Goal: Task Accomplishment & Management: Use online tool/utility

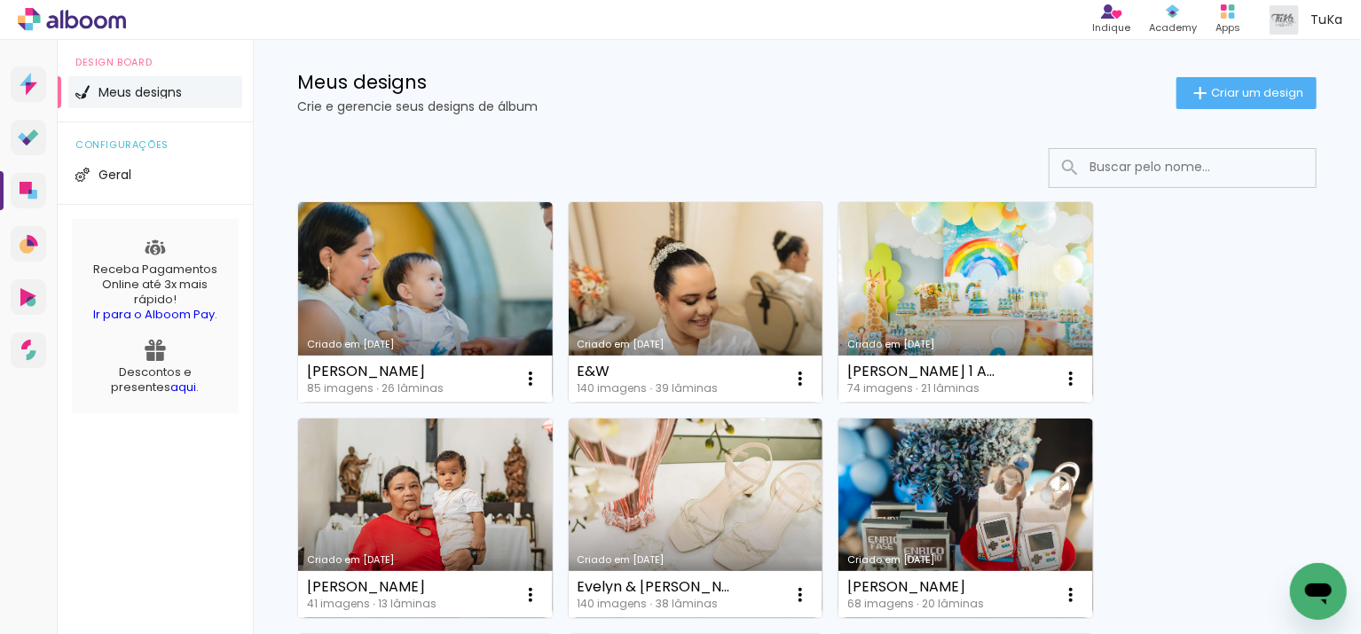
scroll to position [25, 0]
click at [1239, 88] on span "Criar um design" at bounding box center [1257, 93] width 92 height 12
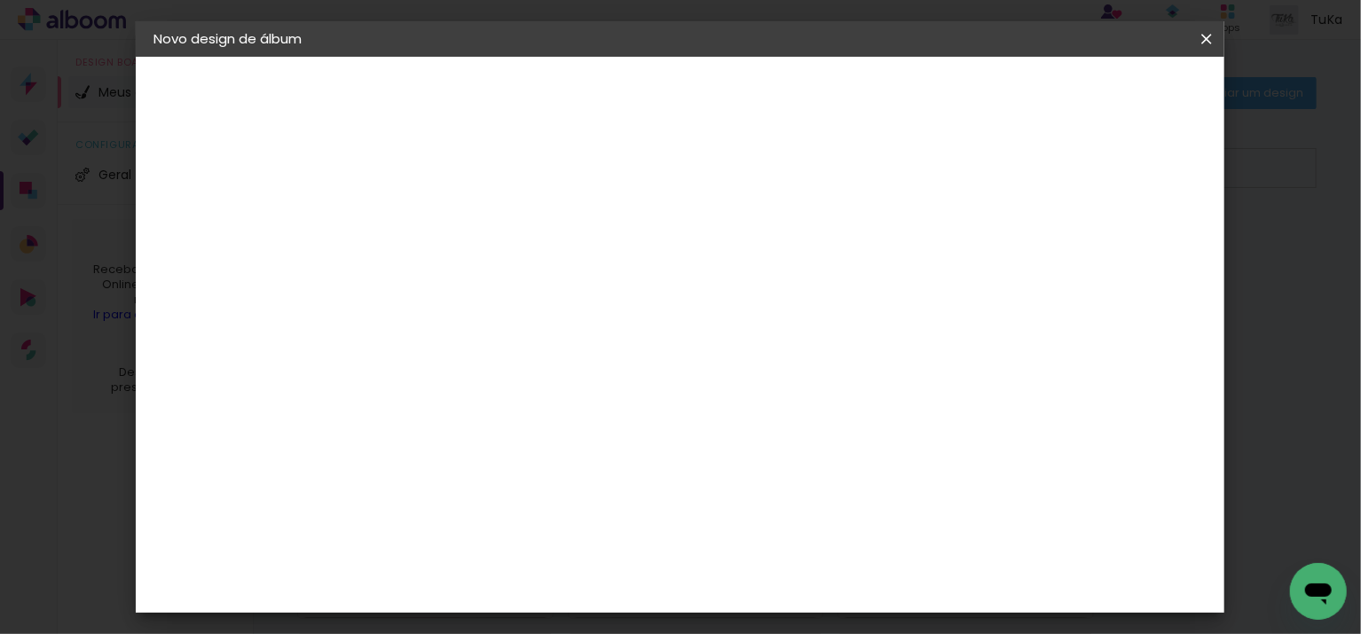
click at [444, 232] on input at bounding box center [444, 238] width 0 height 28
click at [444, 240] on input "20x25" at bounding box center [444, 238] width 0 height 28
type input "THEO"
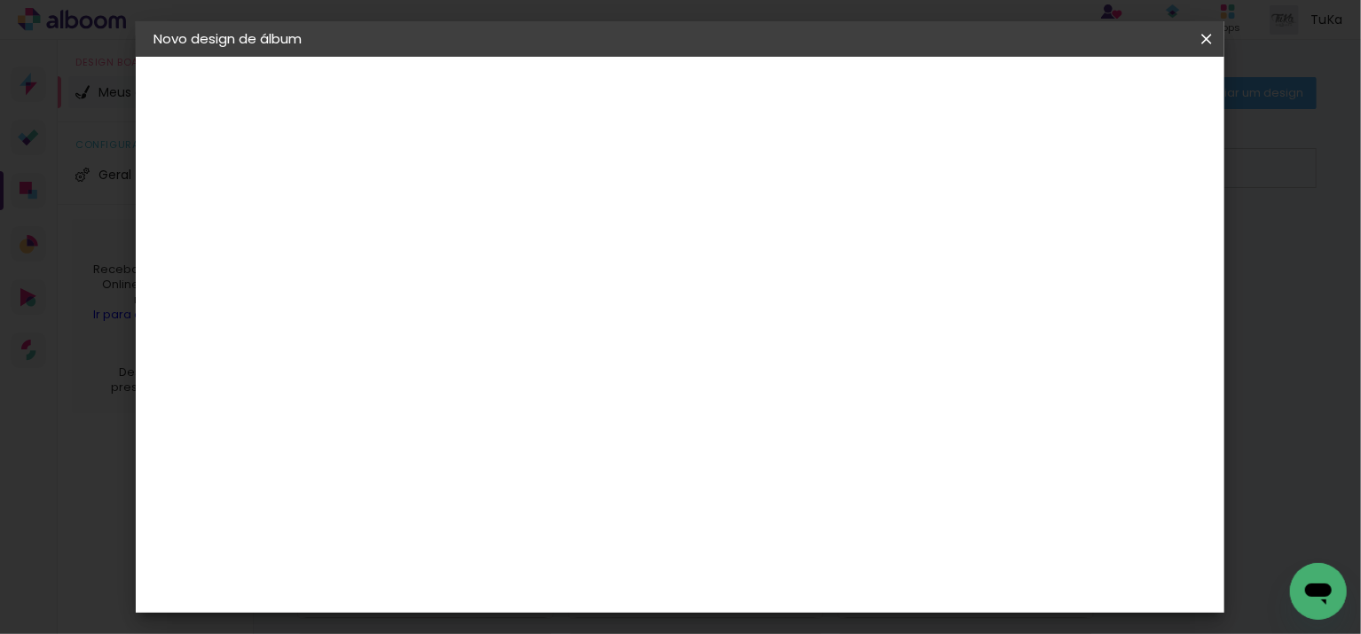
type paper-input "THEO"
click at [0, 0] on slot "Avançar" at bounding box center [0, 0] width 0 height 0
click at [579, 334] on input at bounding box center [488, 338] width 179 height 22
type input "LUI"
type paper-input "LUI"
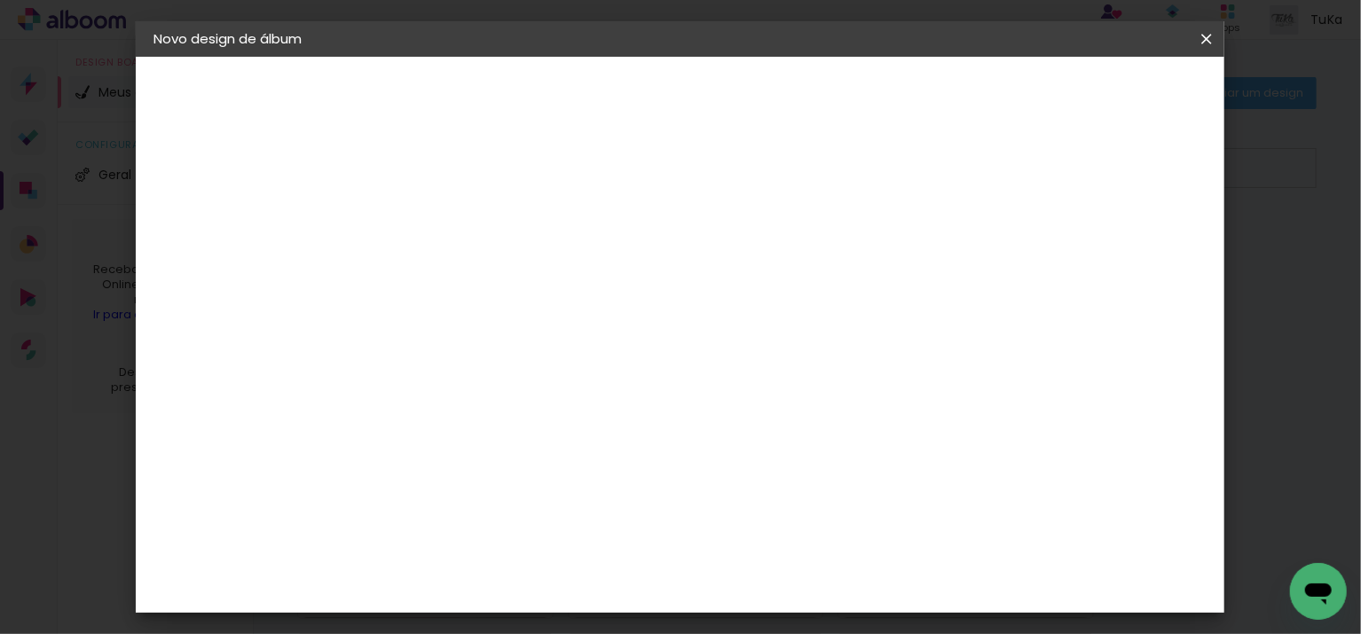
click at [550, 399] on div "[PERSON_NAME]" at bounding box center [491, 401] width 118 height 14
click at [0, 0] on slot "Avançar" at bounding box center [0, 0] width 0 height 0
click at [513, 295] on input "text" at bounding box center [478, 309] width 69 height 28
click at [769, 335] on paper-item "Slim Book" at bounding box center [795, 329] width 355 height 35
type input "Slim Book"
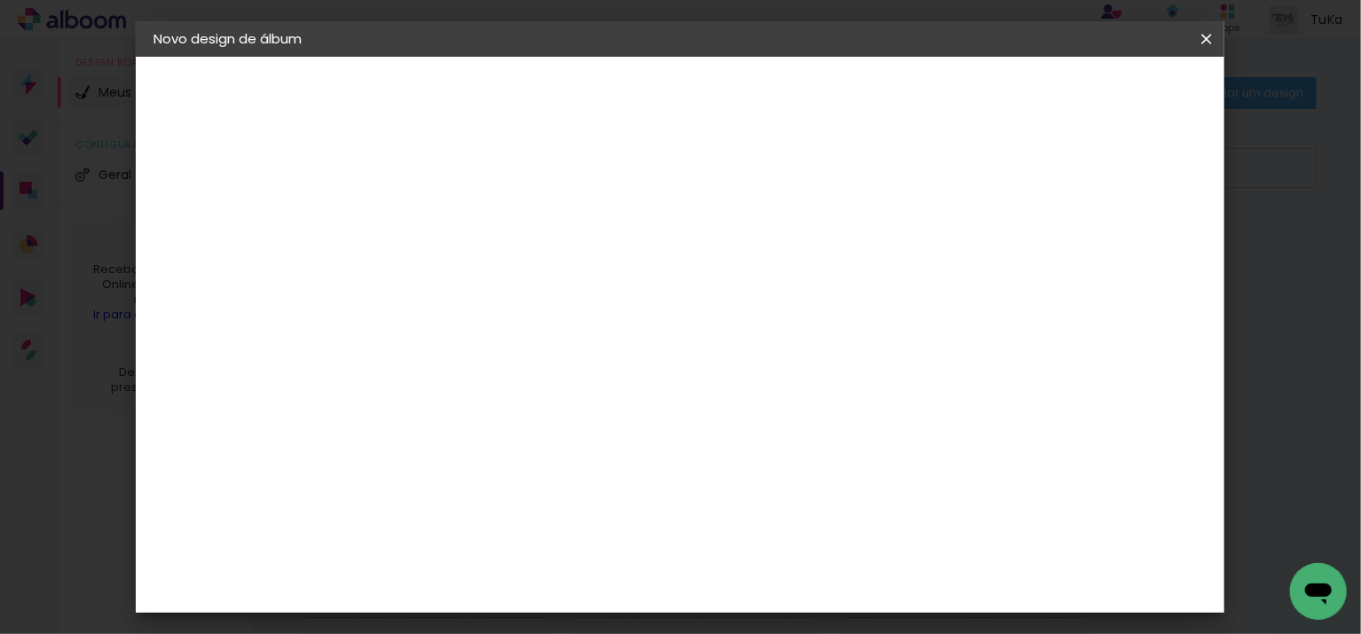
click at [563, 424] on span "20 x 50" at bounding box center [522, 429] width 83 height 36
click at [0, 0] on slot "Avançar" at bounding box center [0, 0] width 0 height 0
click at [991, 100] on span "Iniciar design" at bounding box center [950, 94] width 81 height 12
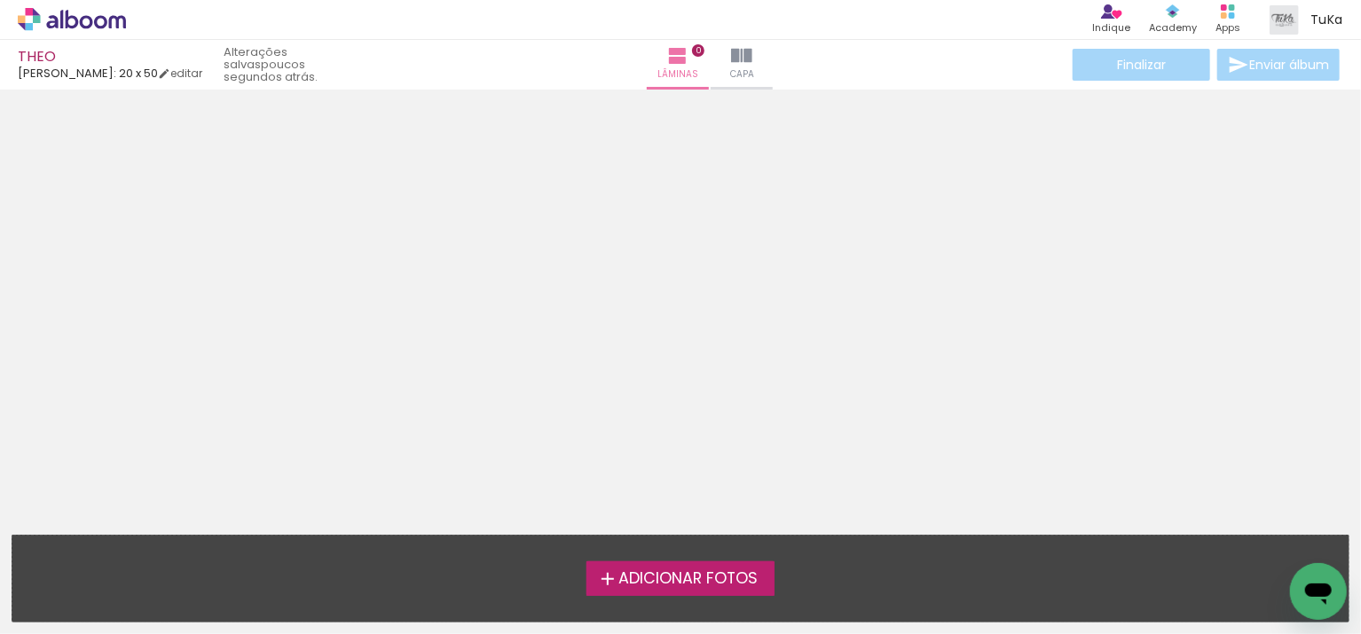
click at [720, 584] on span "Adicionar Fotos" at bounding box center [687, 579] width 139 height 16
click at [0, 0] on input "file" at bounding box center [0, 0] width 0 height 0
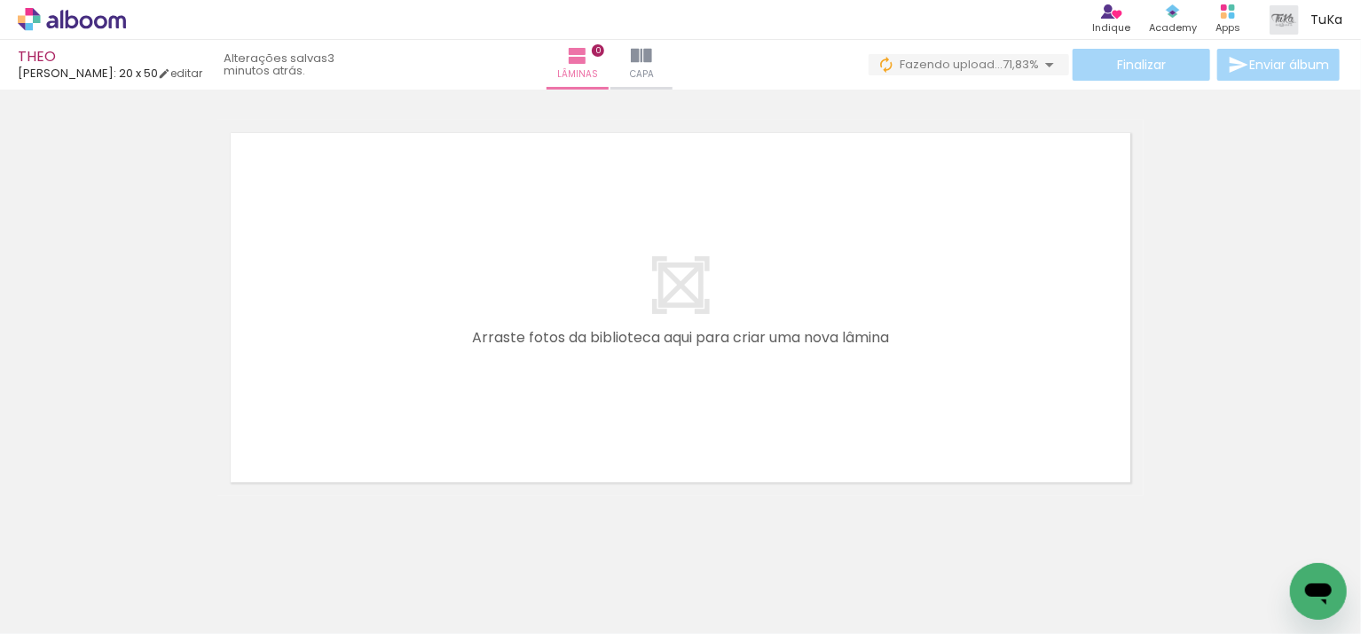
scroll to position [55, 0]
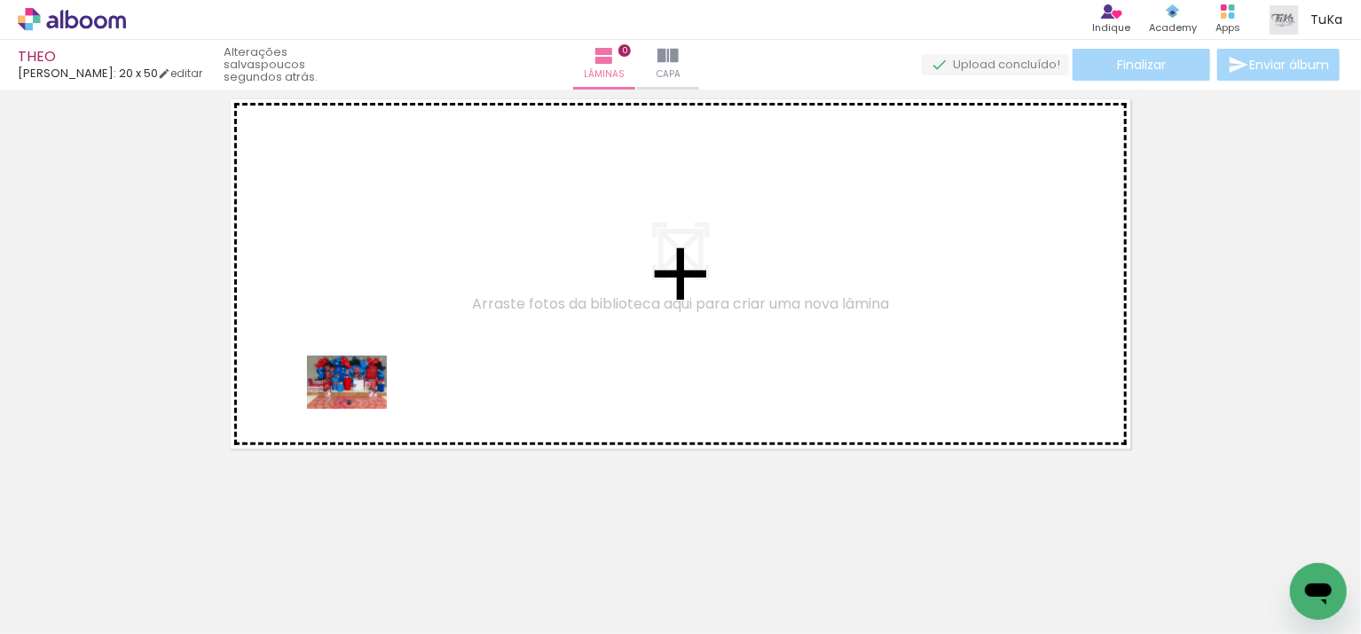
drag, startPoint x: 199, startPoint y: 589, endPoint x: 369, endPoint y: 396, distance: 257.8
click at [369, 396] on quentale-workspace at bounding box center [680, 317] width 1361 height 634
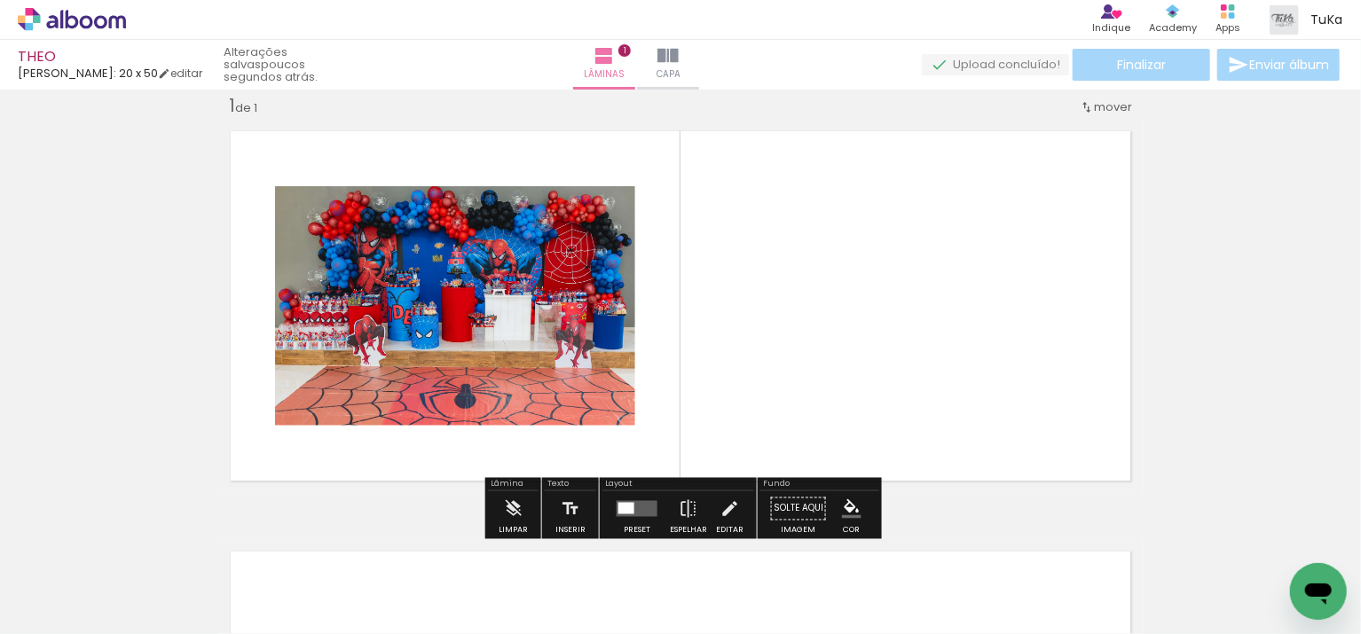
scroll to position [22, 0]
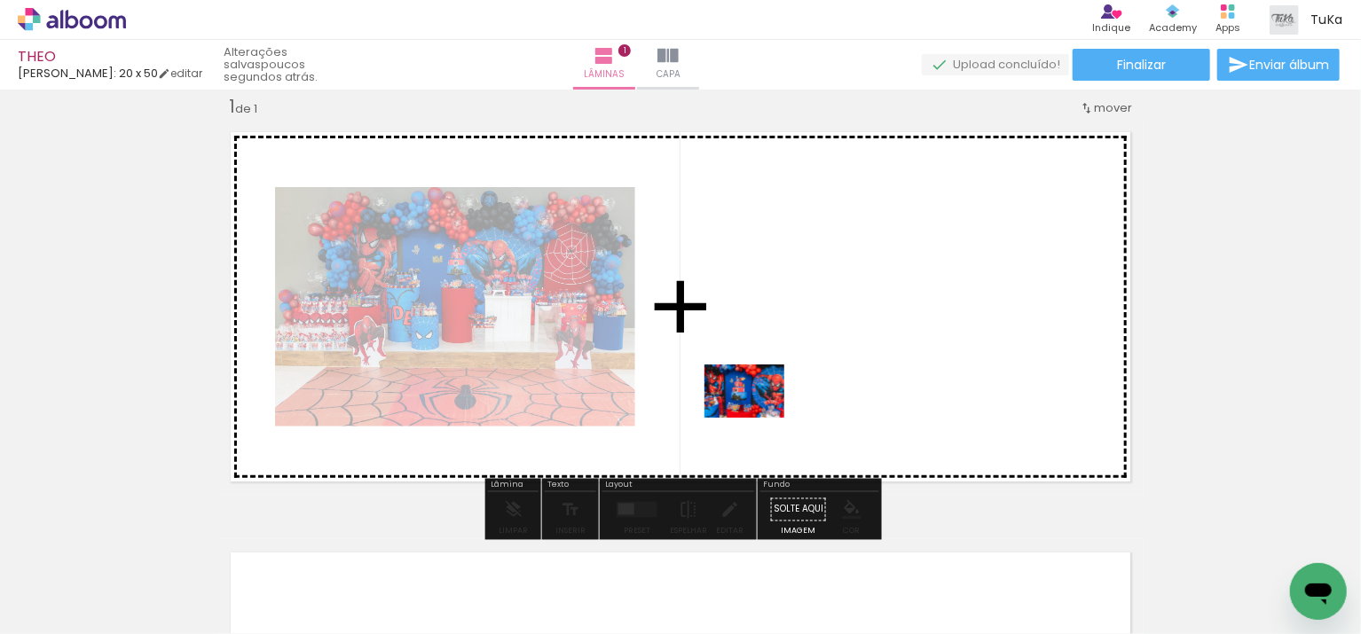
drag, startPoint x: 290, startPoint y: 587, endPoint x: 758, endPoint y: 418, distance: 497.4
click at [758, 418] on quentale-workspace at bounding box center [680, 317] width 1361 height 634
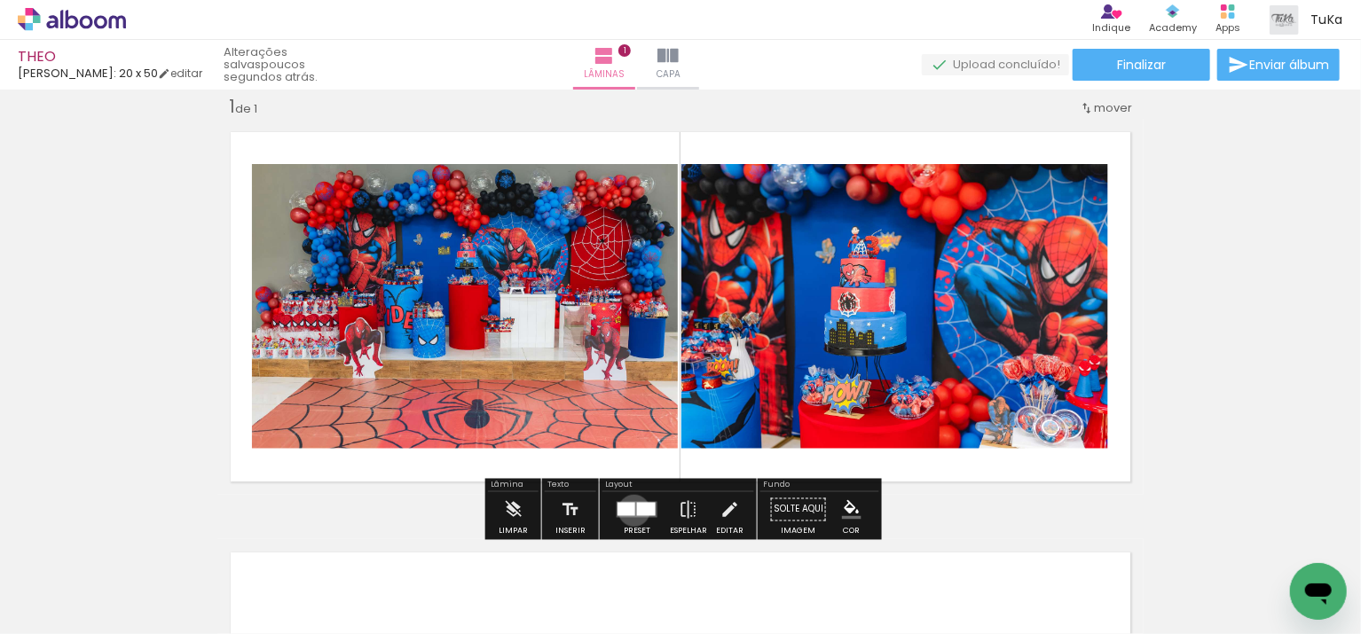
drag, startPoint x: 630, startPoint y: 510, endPoint x: 652, endPoint y: 516, distance: 22.8
click at [631, 510] on quentale-layouter at bounding box center [637, 510] width 41 height 16
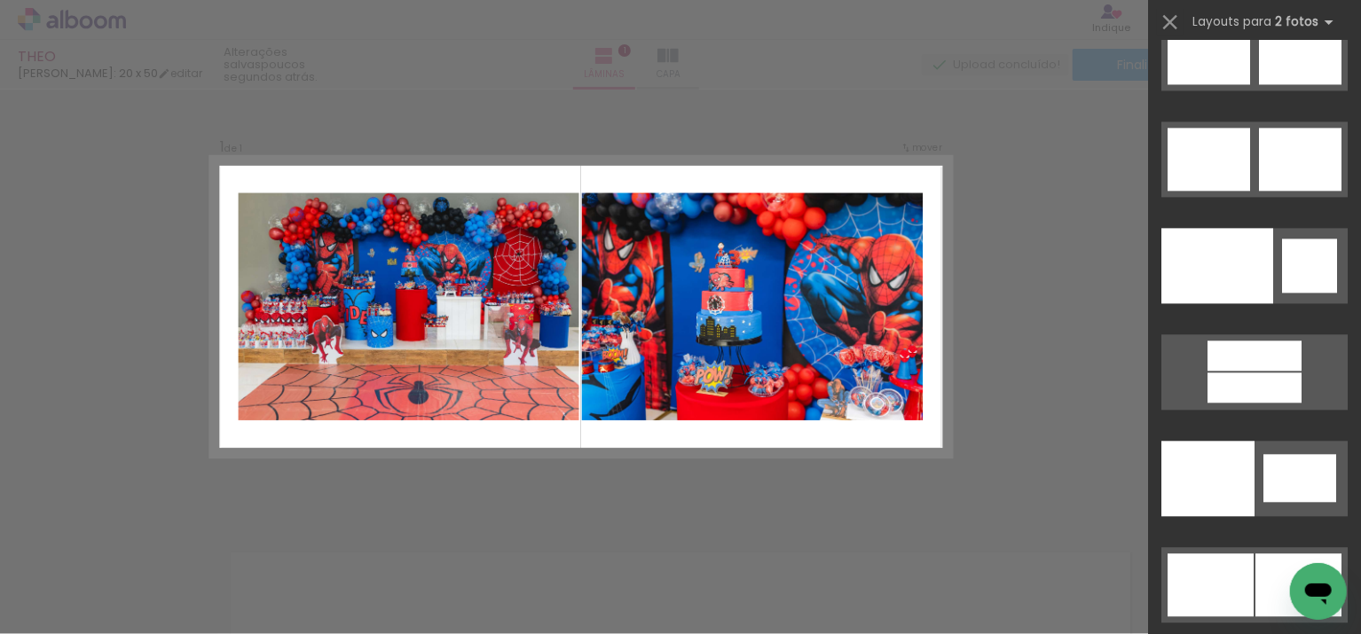
scroll to position [9521, 0]
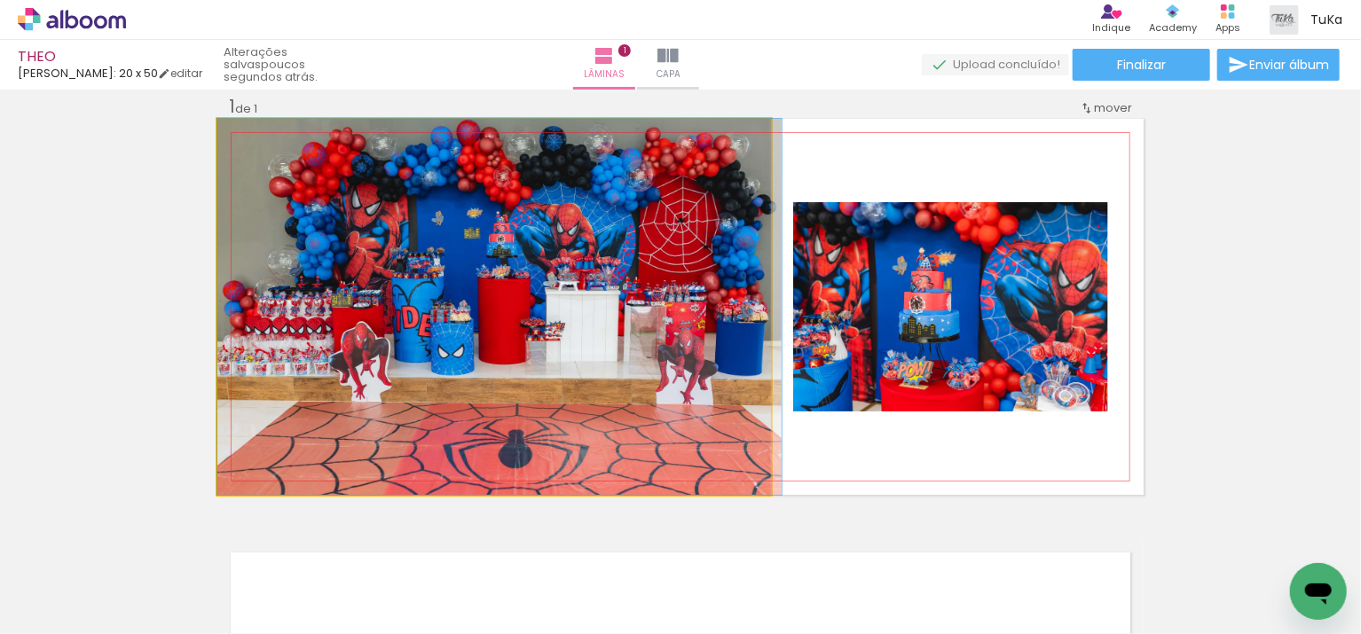
drag, startPoint x: 734, startPoint y: 400, endPoint x: 749, endPoint y: 400, distance: 15.1
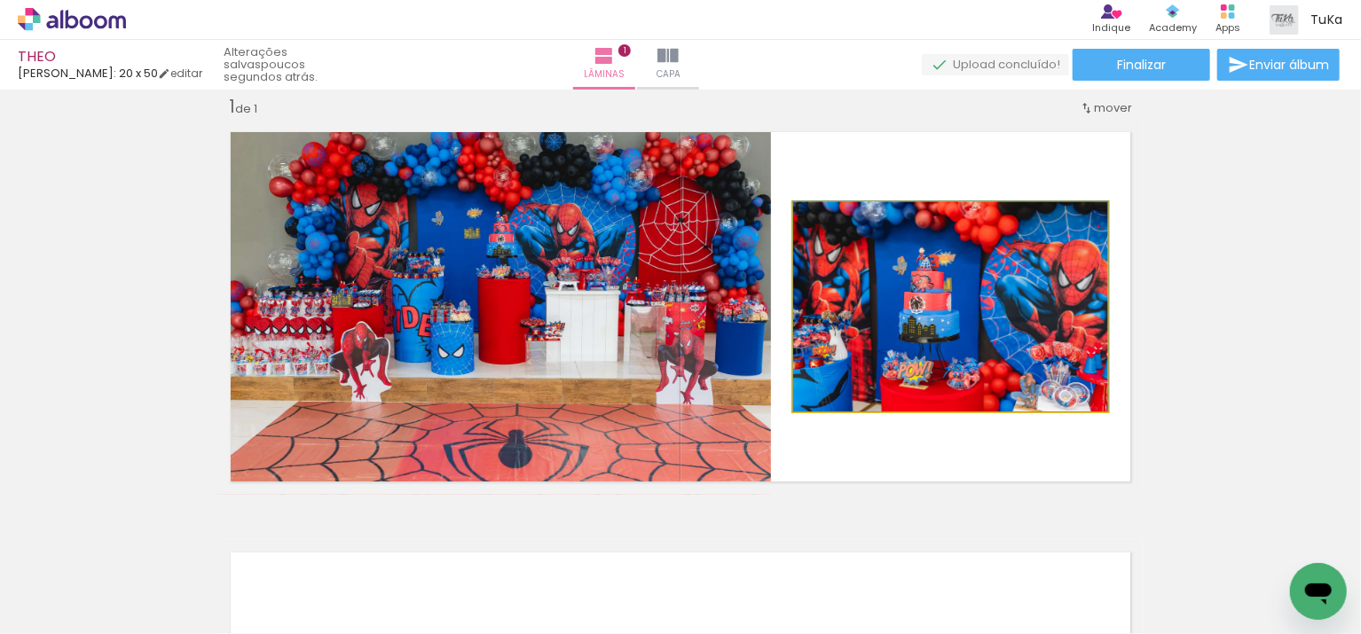
click at [989, 380] on quentale-photo at bounding box center [950, 306] width 315 height 209
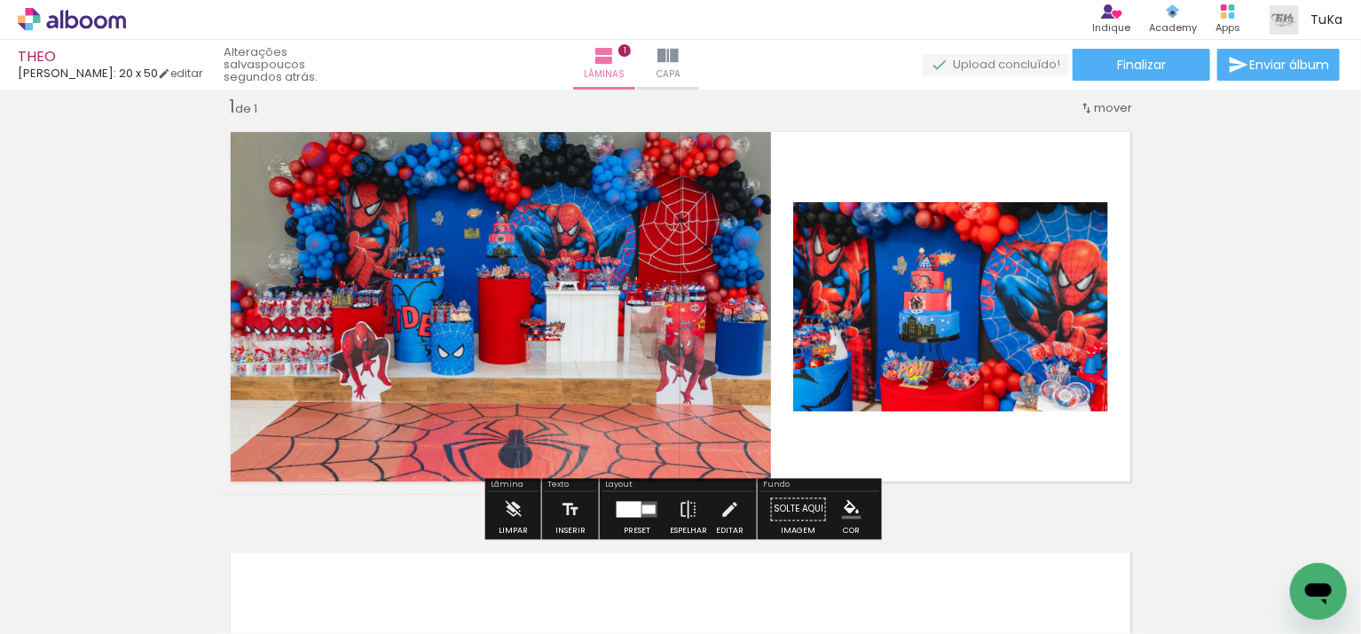
click at [986, 380] on quentale-photo at bounding box center [950, 306] width 315 height 209
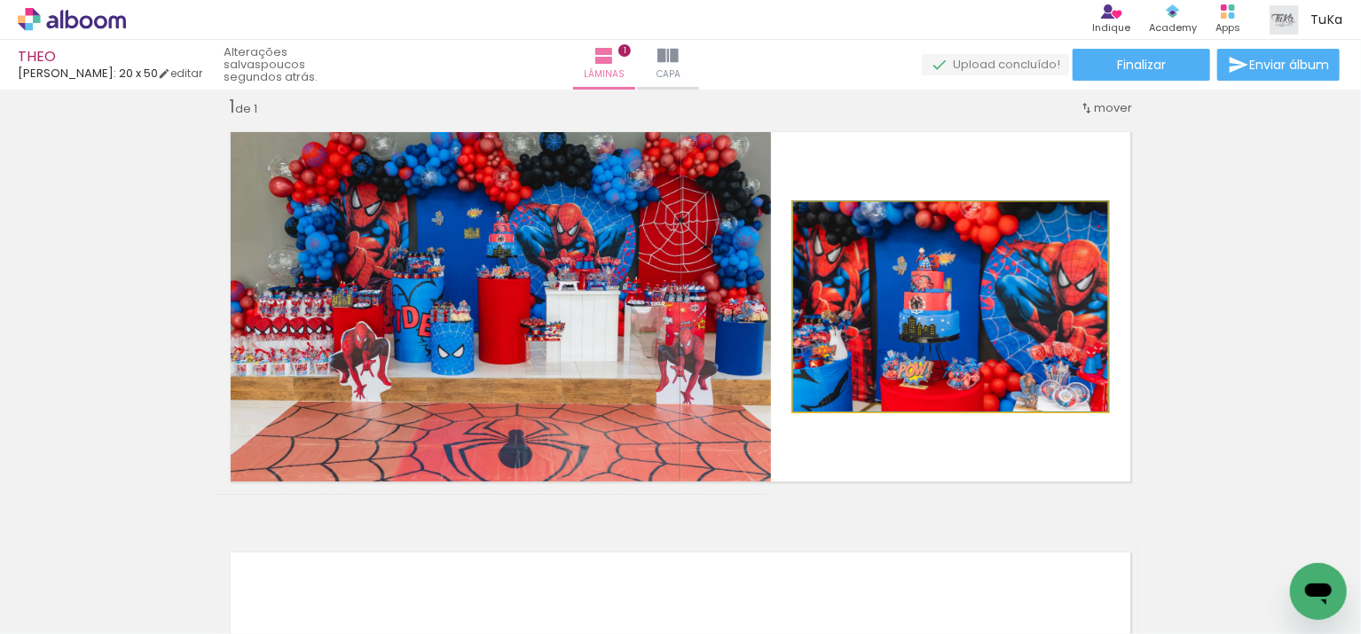
click at [986, 380] on quentale-photo at bounding box center [950, 306] width 315 height 209
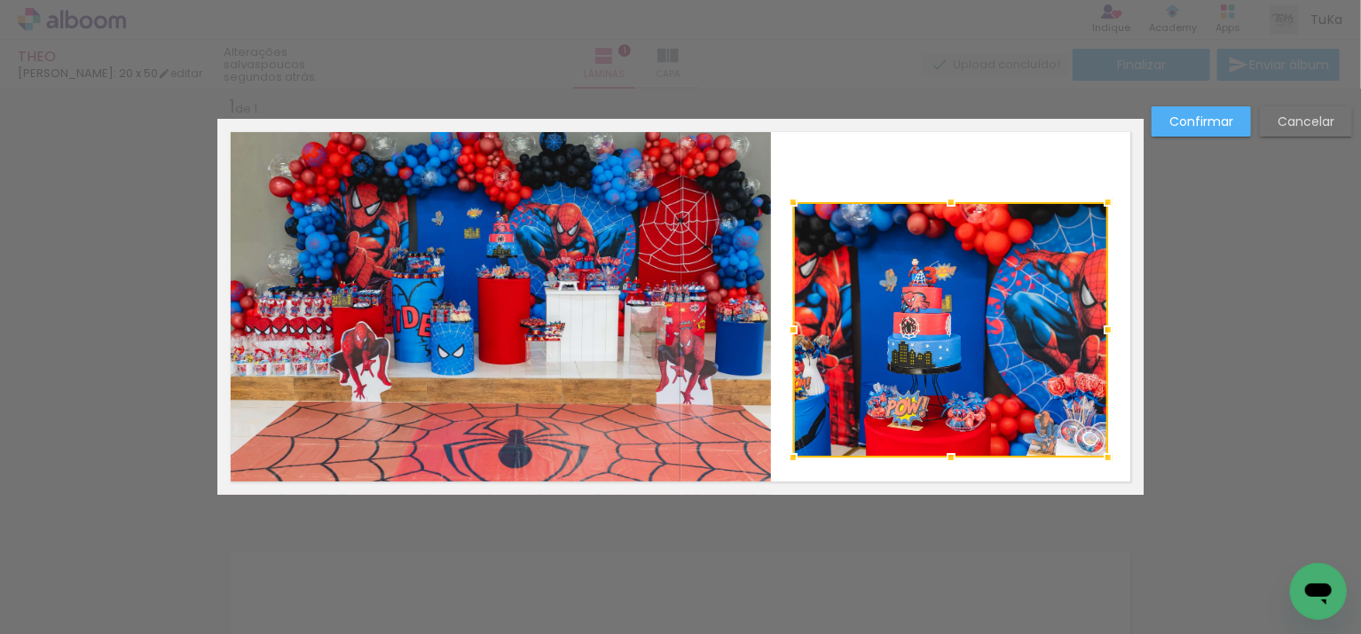
drag, startPoint x: 950, startPoint y: 413, endPoint x: 953, endPoint y: 459, distance: 45.3
click at [953, 459] on div at bounding box center [950, 457] width 35 height 35
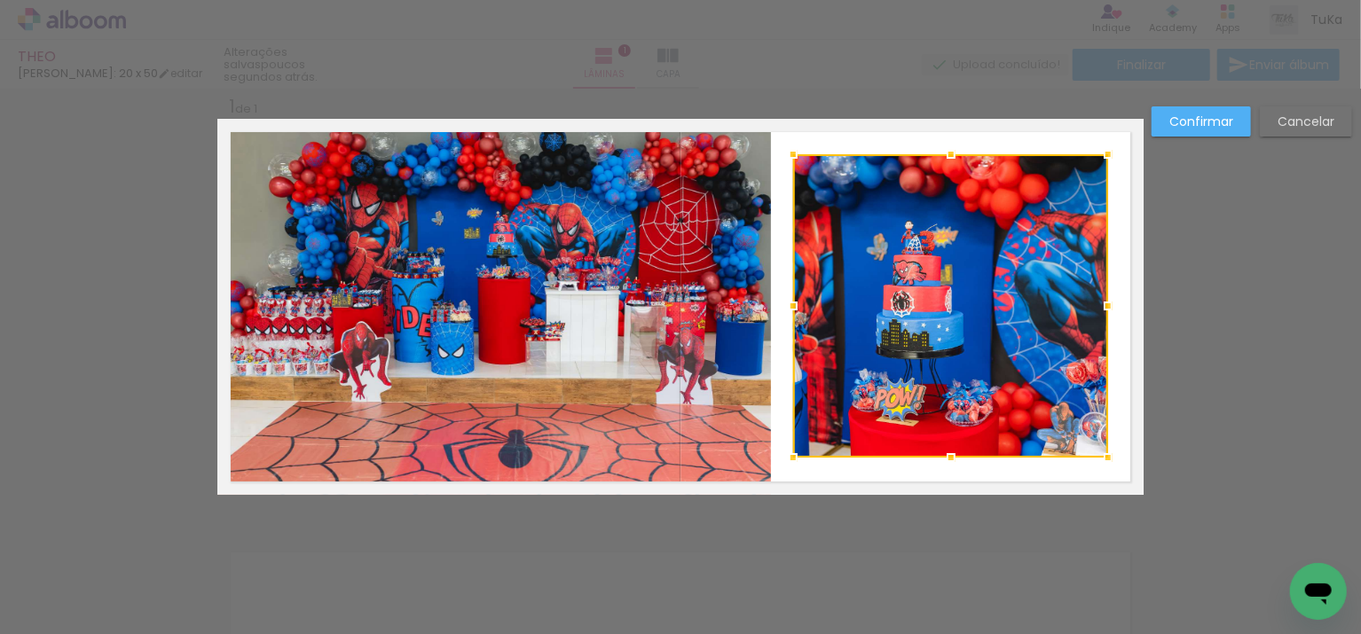
drag, startPoint x: 951, startPoint y: 201, endPoint x: 954, endPoint y: 154, distance: 48.0
click at [954, 154] on div at bounding box center [950, 154] width 35 height 35
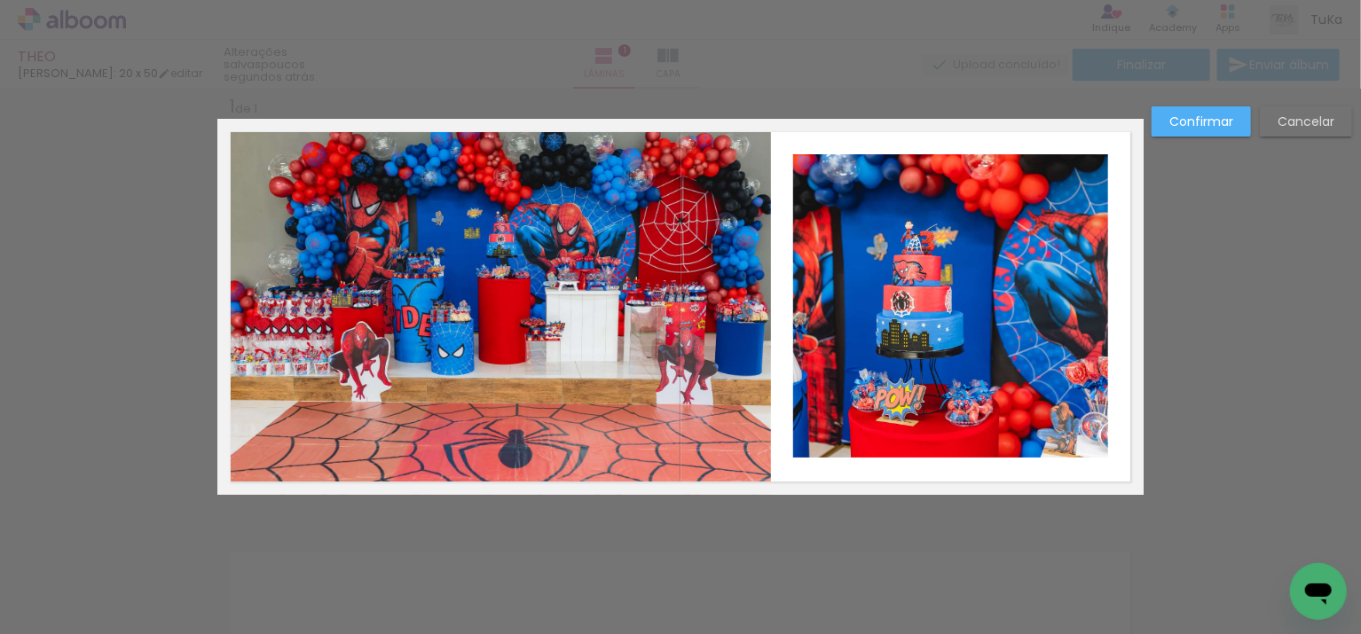
click at [0, 0] on slot "Confirmar" at bounding box center [0, 0] width 0 height 0
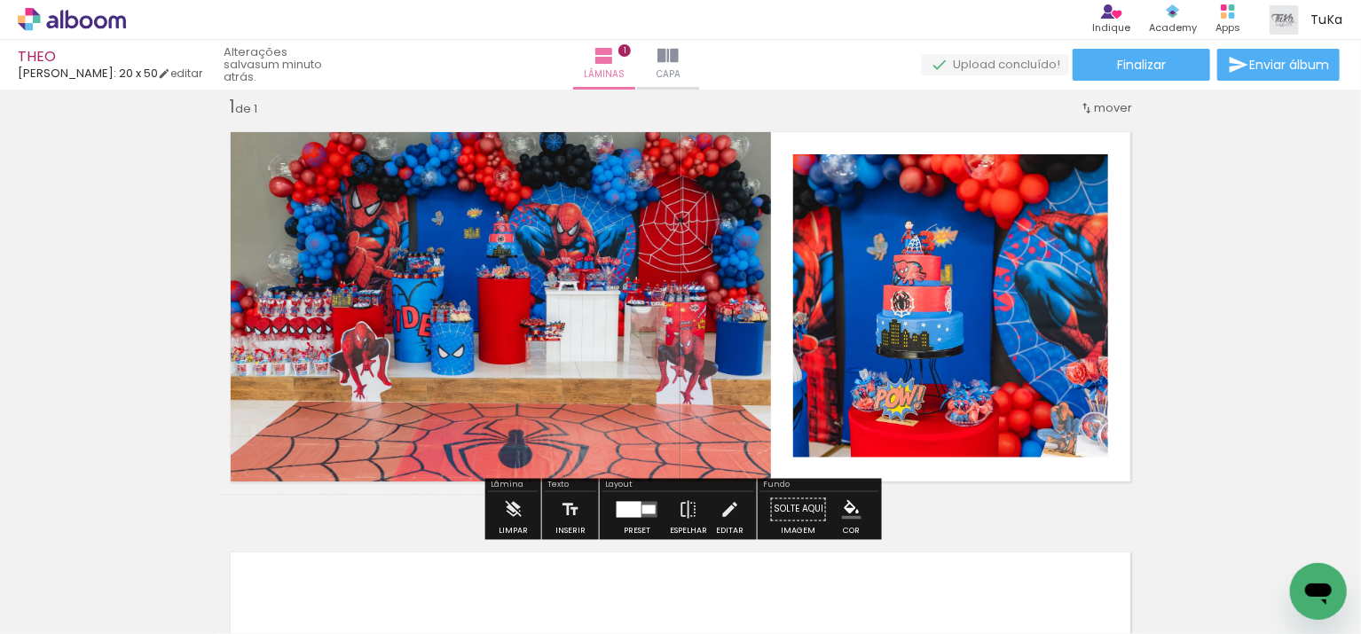
click at [1216, 289] on div "Inserir lâmina 1 de 1" at bounding box center [680, 495] width 1361 height 842
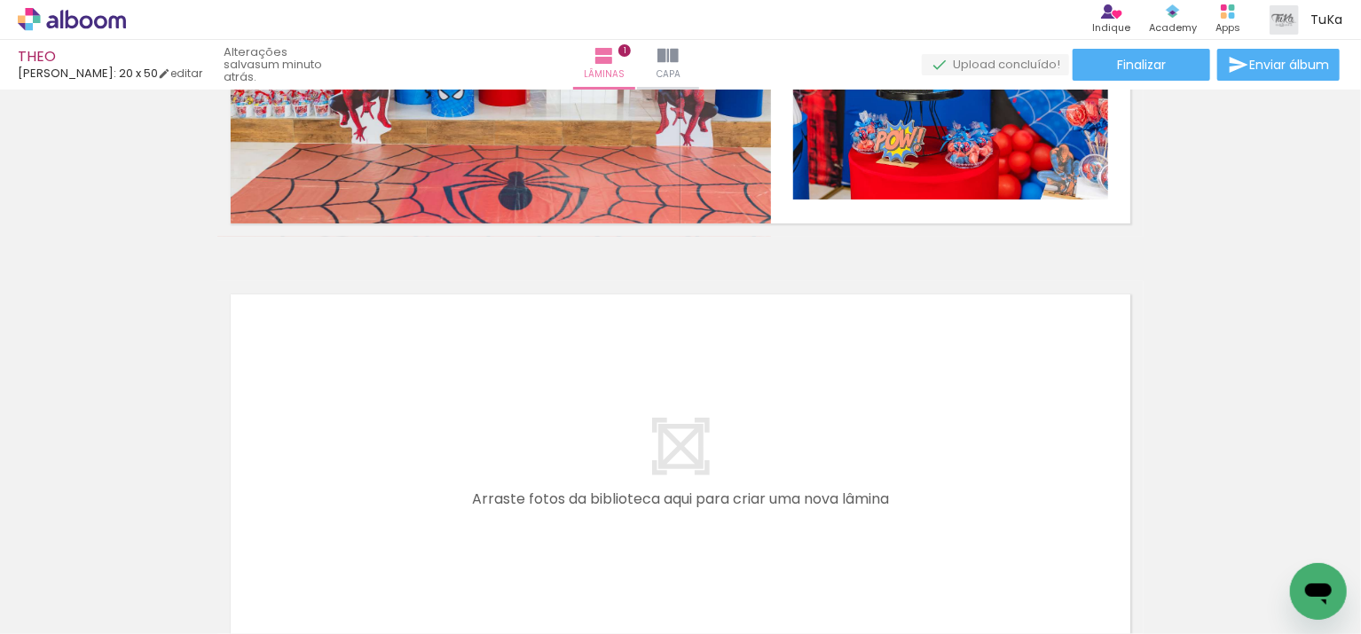
scroll to position [287, 0]
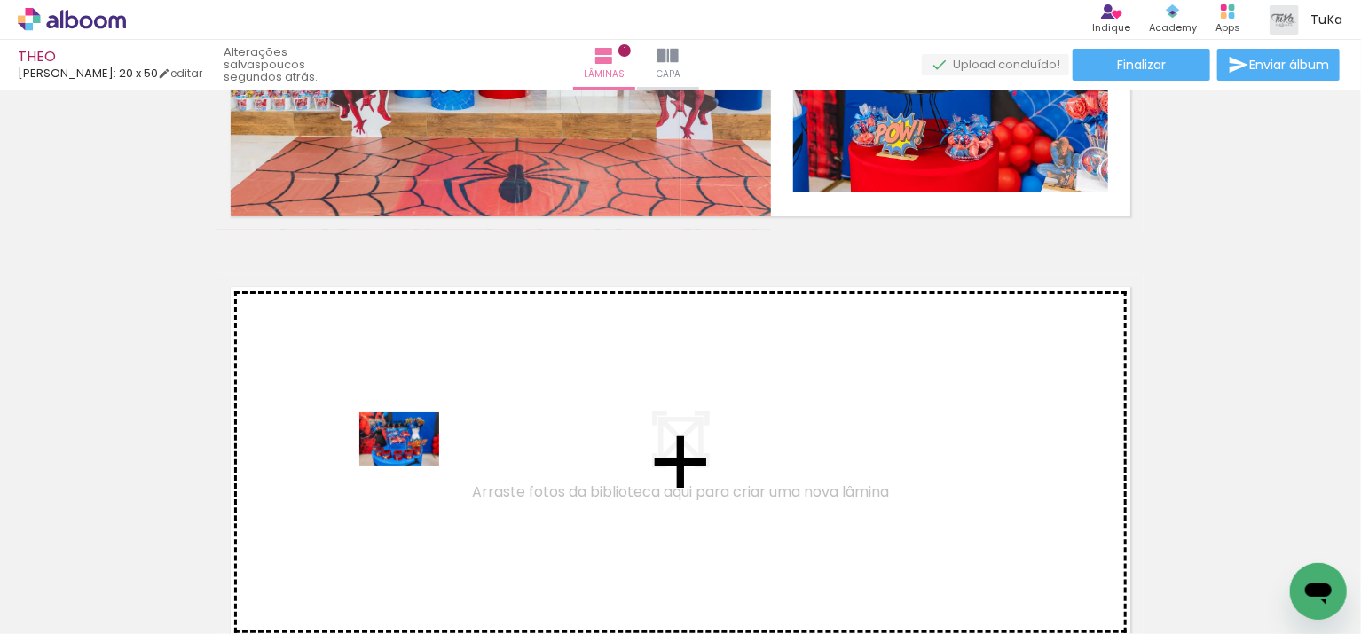
click at [413, 465] on quentale-workspace at bounding box center [680, 317] width 1361 height 634
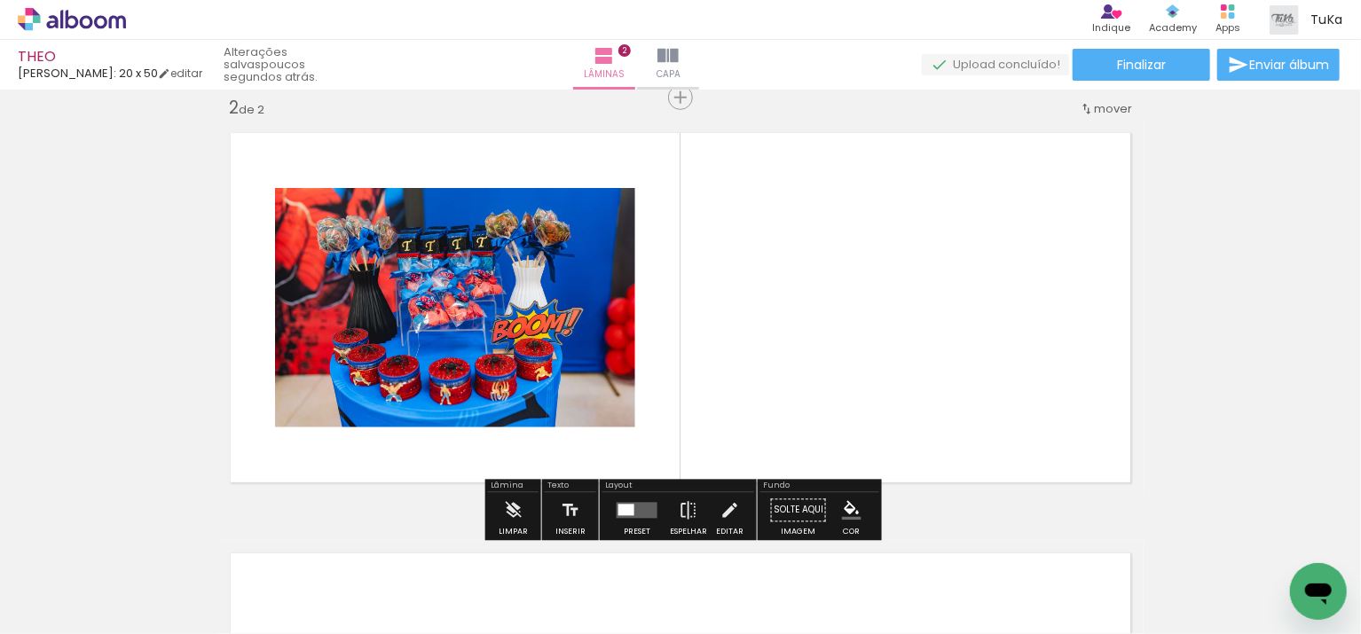
scroll to position [443, 0]
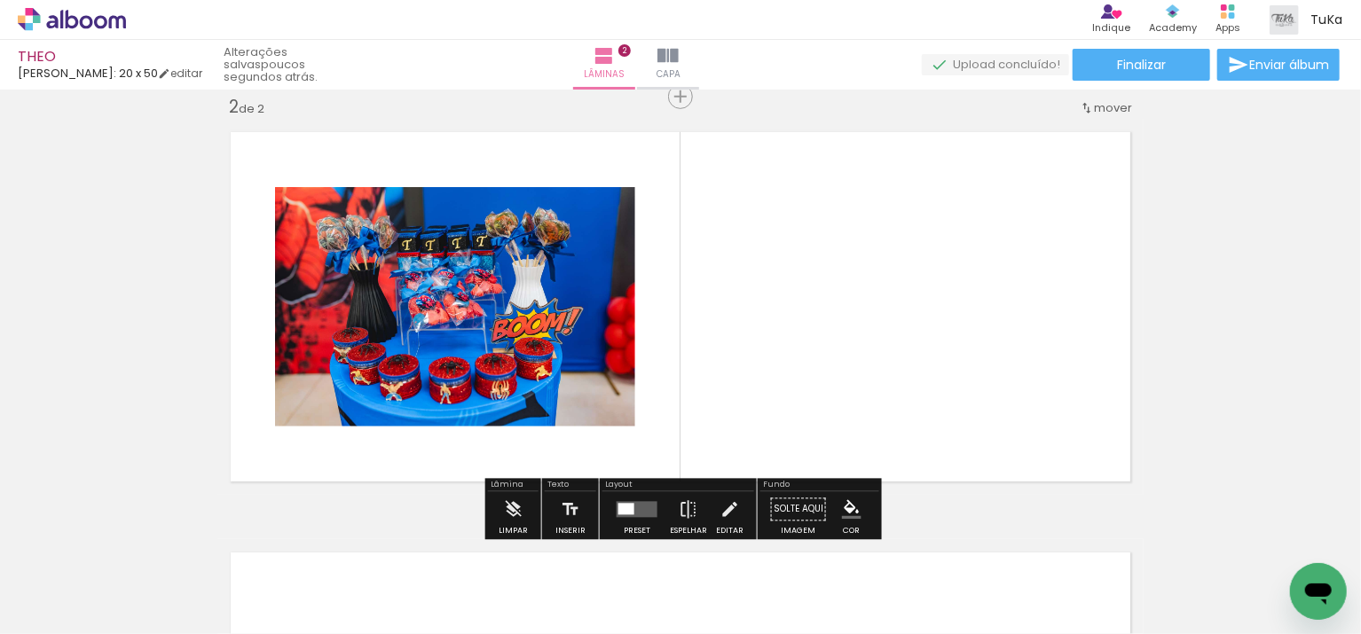
click at [94, 581] on iron-icon at bounding box center [90, 581] width 14 height 14
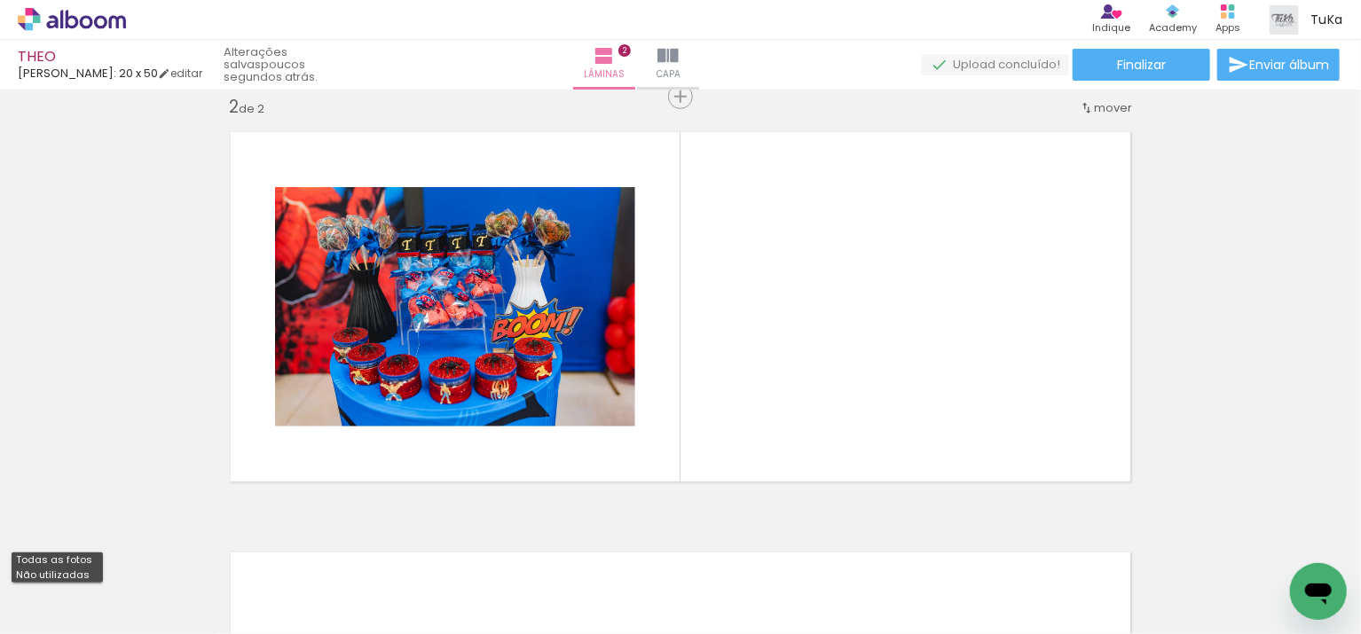
click at [0, 0] on slot "Todas as fotos" at bounding box center [0, 0] width 0 height 0
click at [73, 580] on input "Todas as fotos" at bounding box center [49, 580] width 67 height 15
click at [0, 0] on slot "Não utilizadas" at bounding box center [0, 0] width 0 height 0
type input "Não utilizadas"
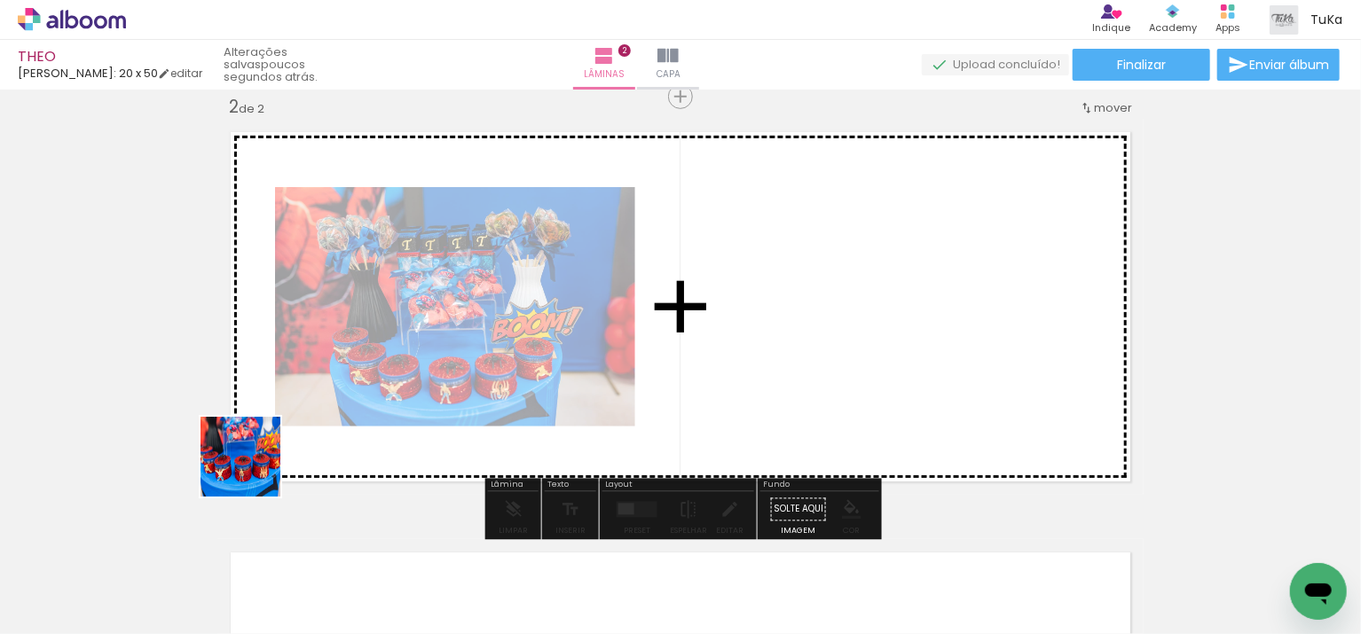
drag, startPoint x: 198, startPoint y: 583, endPoint x: 255, endPoint y: 468, distance: 127.8
click at [255, 468] on quentale-workspace at bounding box center [680, 317] width 1361 height 634
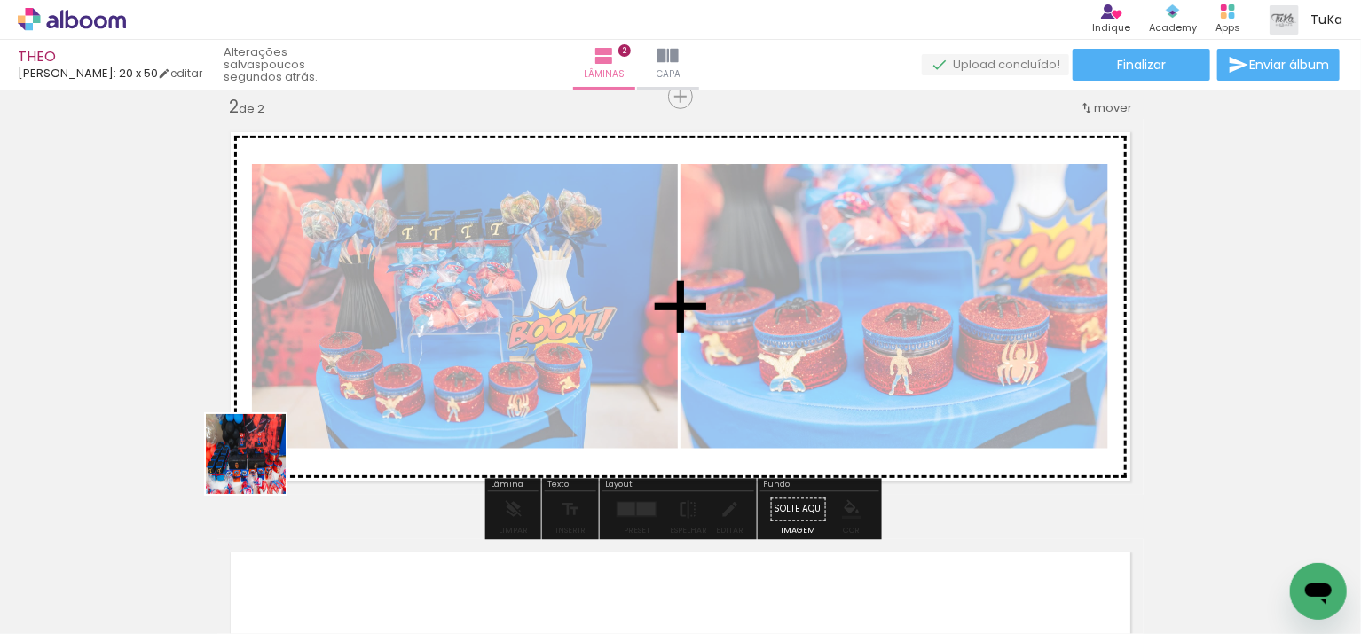
drag, startPoint x: 194, startPoint y: 569, endPoint x: 264, endPoint y: 461, distance: 129.0
click at [265, 459] on quentale-workspace at bounding box center [680, 317] width 1361 height 634
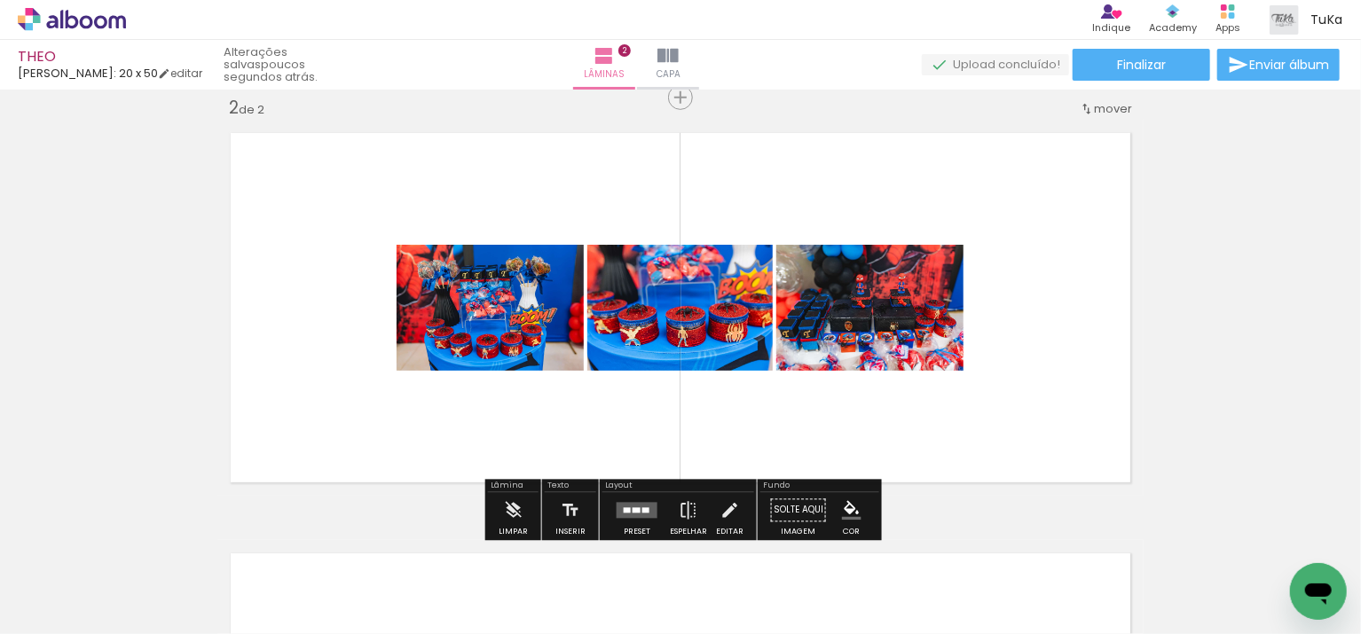
scroll to position [0, 0]
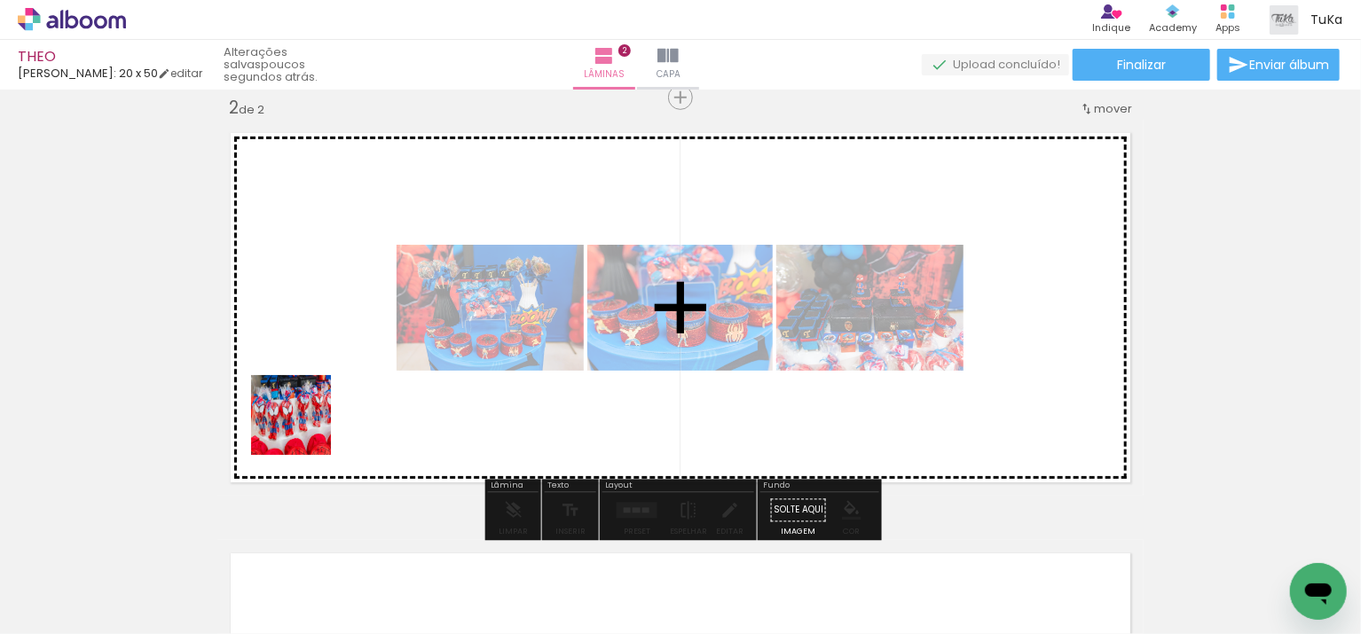
drag, startPoint x: 197, startPoint y: 559, endPoint x: 298, endPoint y: 445, distance: 152.1
click at [307, 426] on quentale-workspace at bounding box center [680, 317] width 1361 height 634
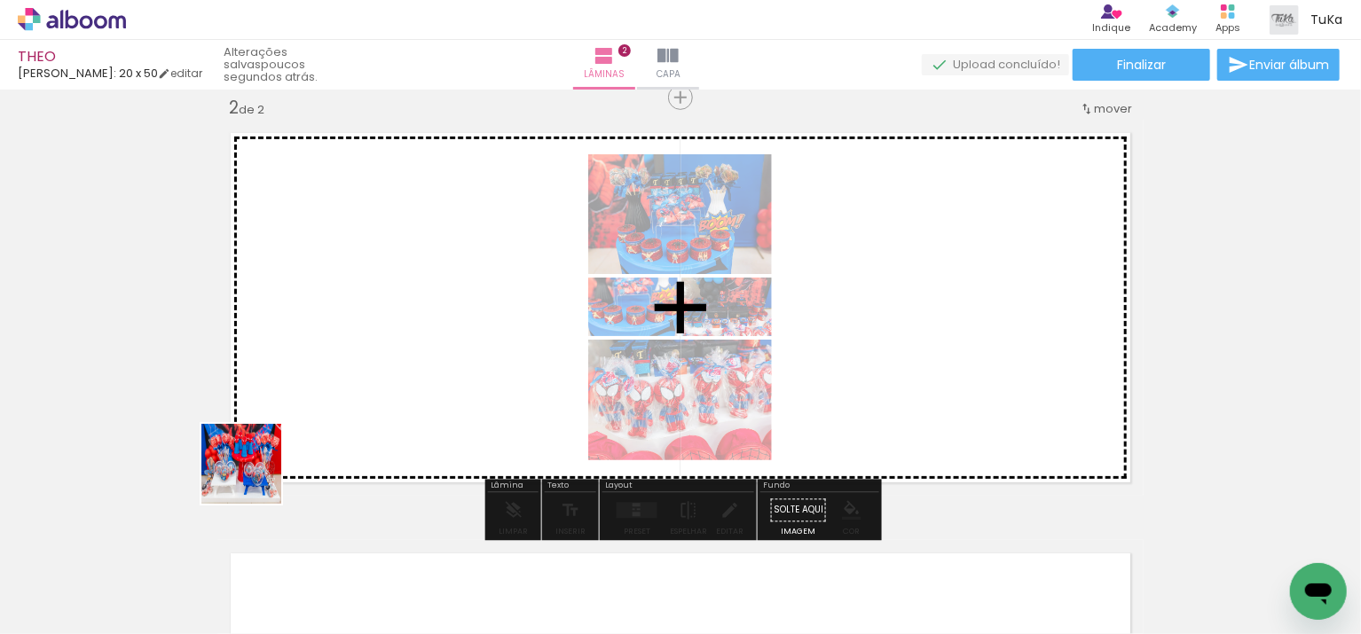
drag, startPoint x: 234, startPoint y: 501, endPoint x: 311, endPoint y: 433, distance: 102.4
click at [315, 418] on quentale-workspace at bounding box center [680, 317] width 1361 height 634
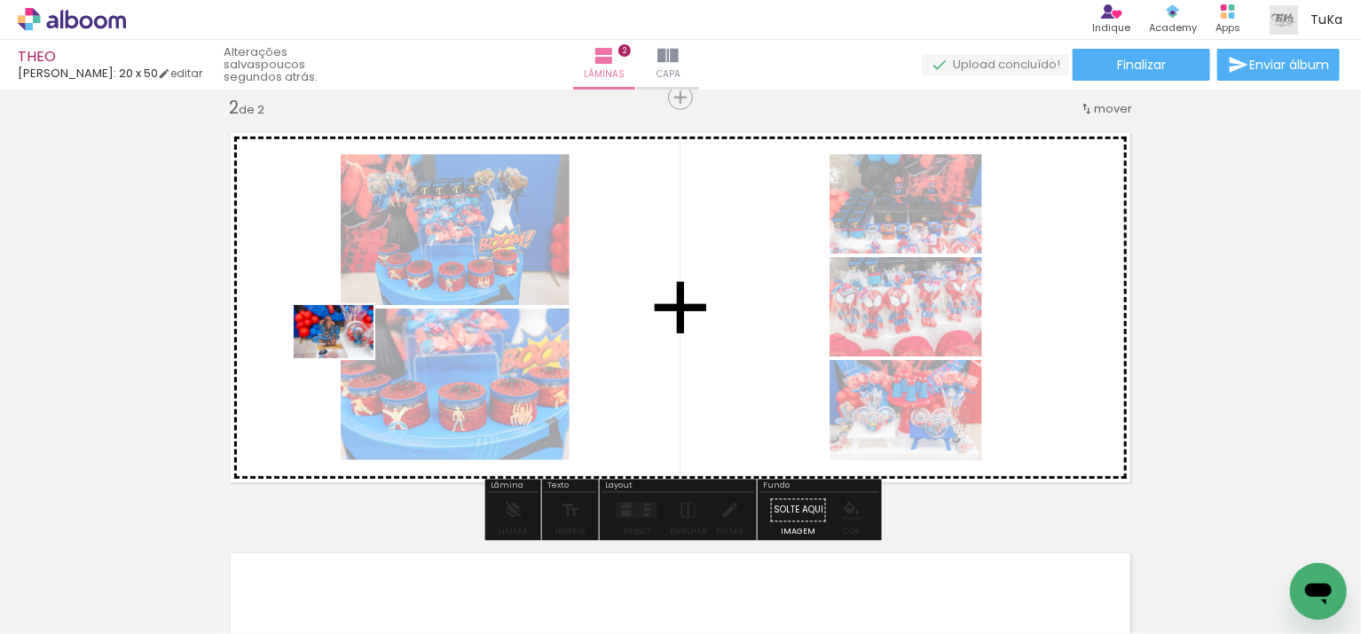
drag, startPoint x: 203, startPoint y: 560, endPoint x: 347, endPoint y: 358, distance: 247.4
click at [347, 358] on quentale-workspace at bounding box center [680, 317] width 1361 height 634
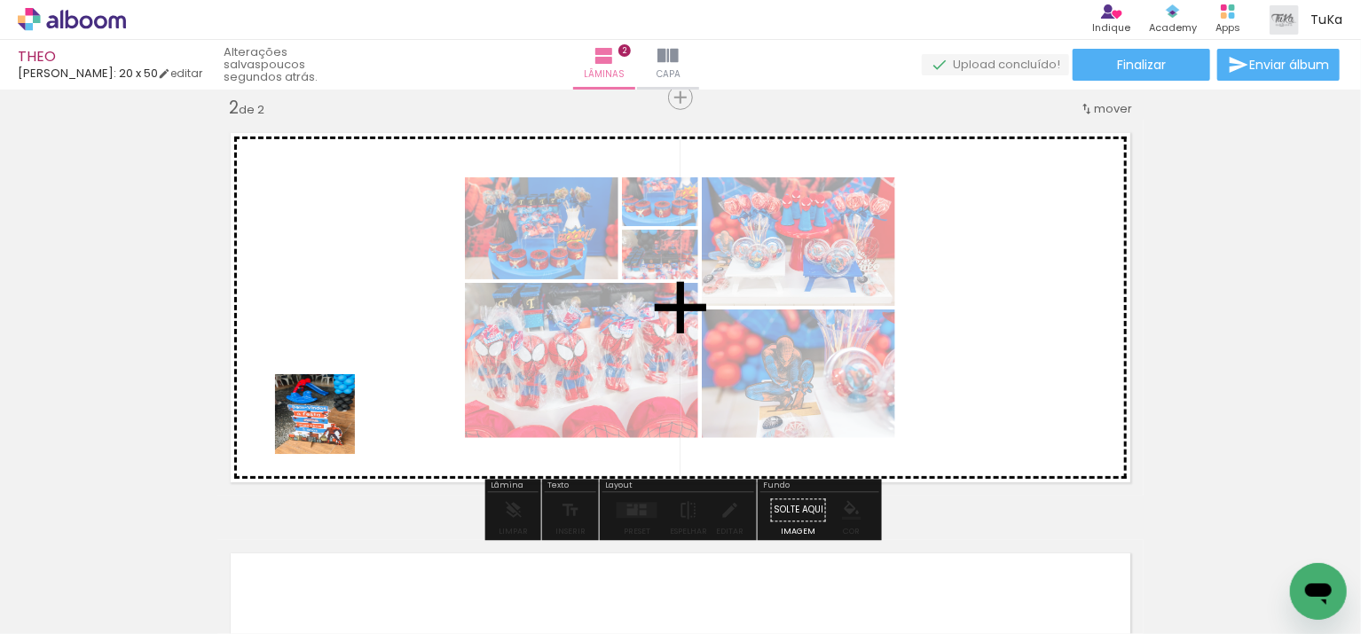
drag, startPoint x: 283, startPoint y: 473, endPoint x: 369, endPoint y: 389, distance: 120.5
click at [369, 389] on quentale-workspace at bounding box center [680, 317] width 1361 height 634
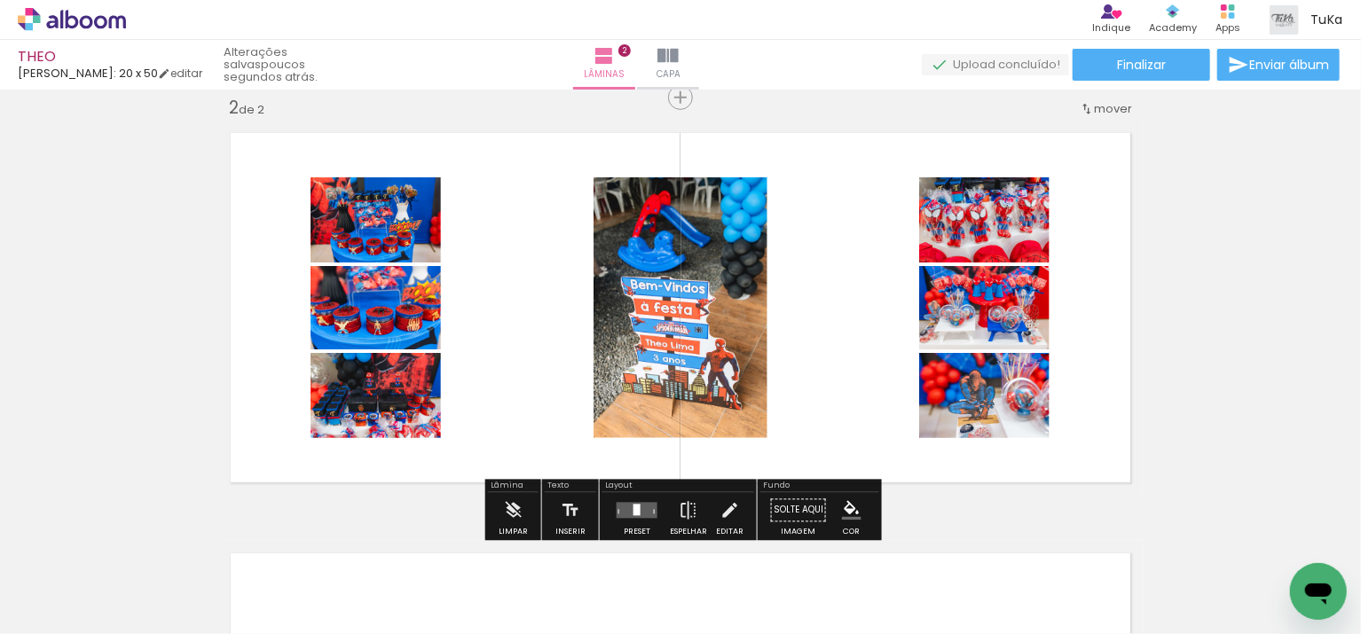
click at [639, 509] on quentale-layouter at bounding box center [637, 511] width 41 height 16
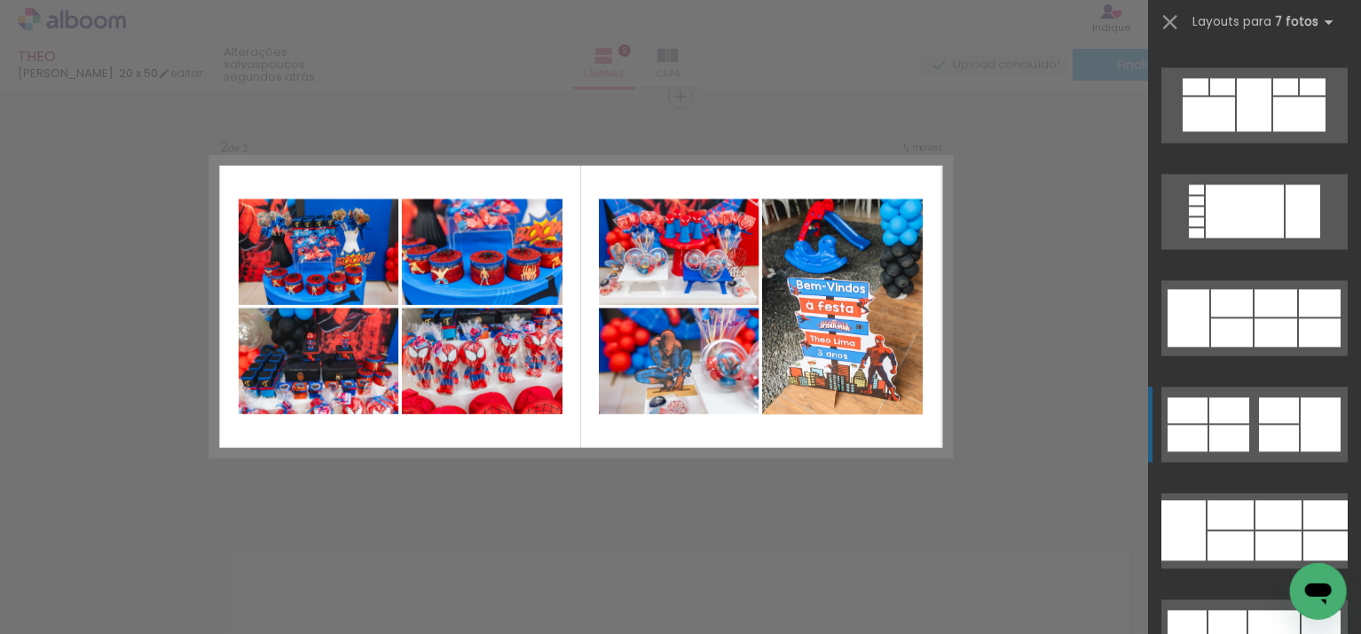
scroll to position [1904, 0]
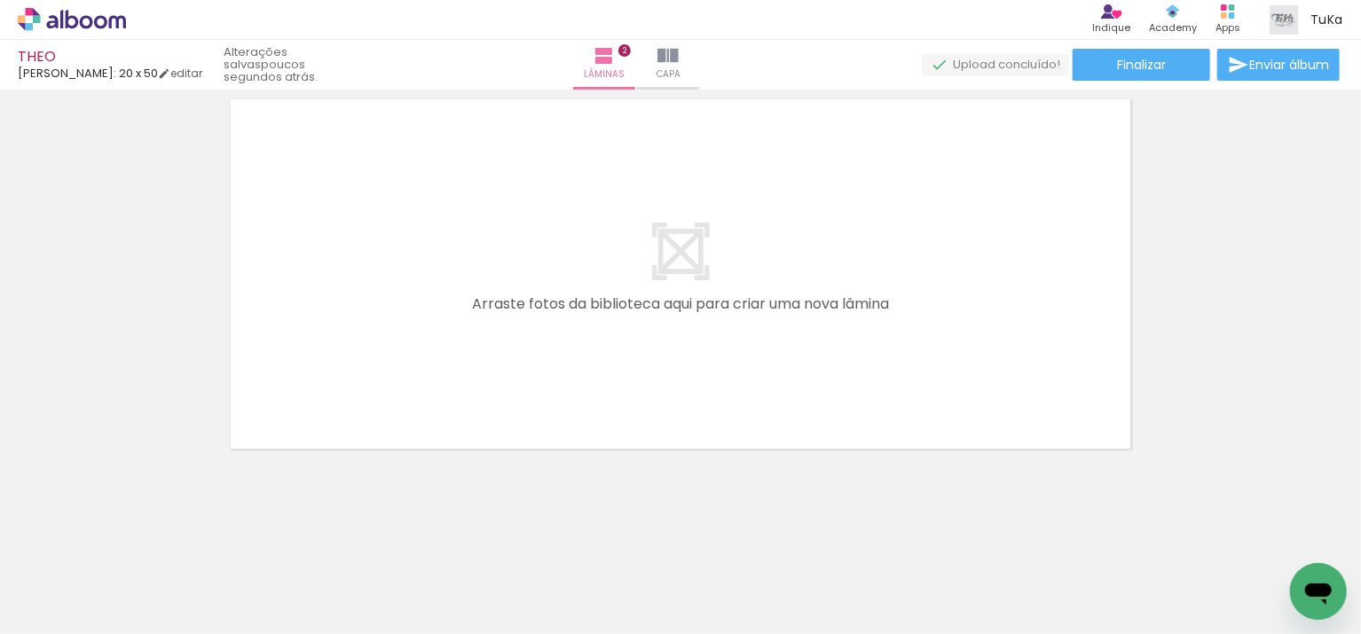
scroll to position [0, 12]
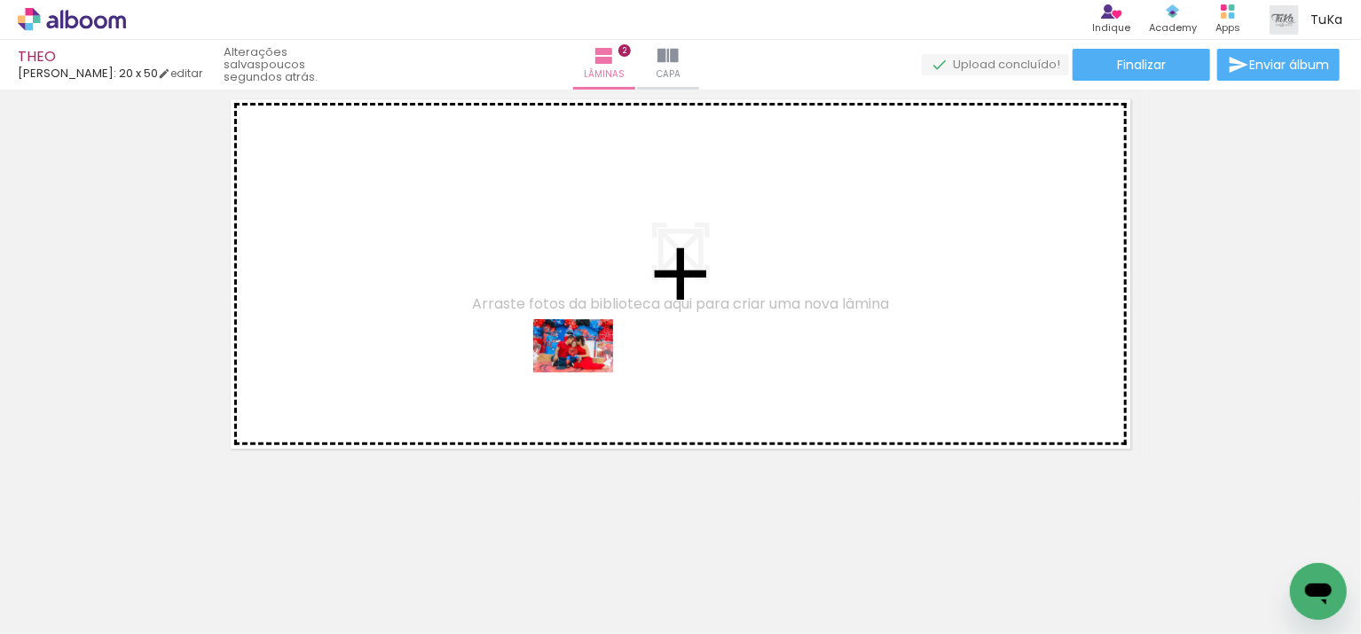
drag, startPoint x: 576, startPoint y: 580, endPoint x: 587, endPoint y: 372, distance: 208.8
click at [587, 372] on quentale-workspace at bounding box center [680, 317] width 1361 height 634
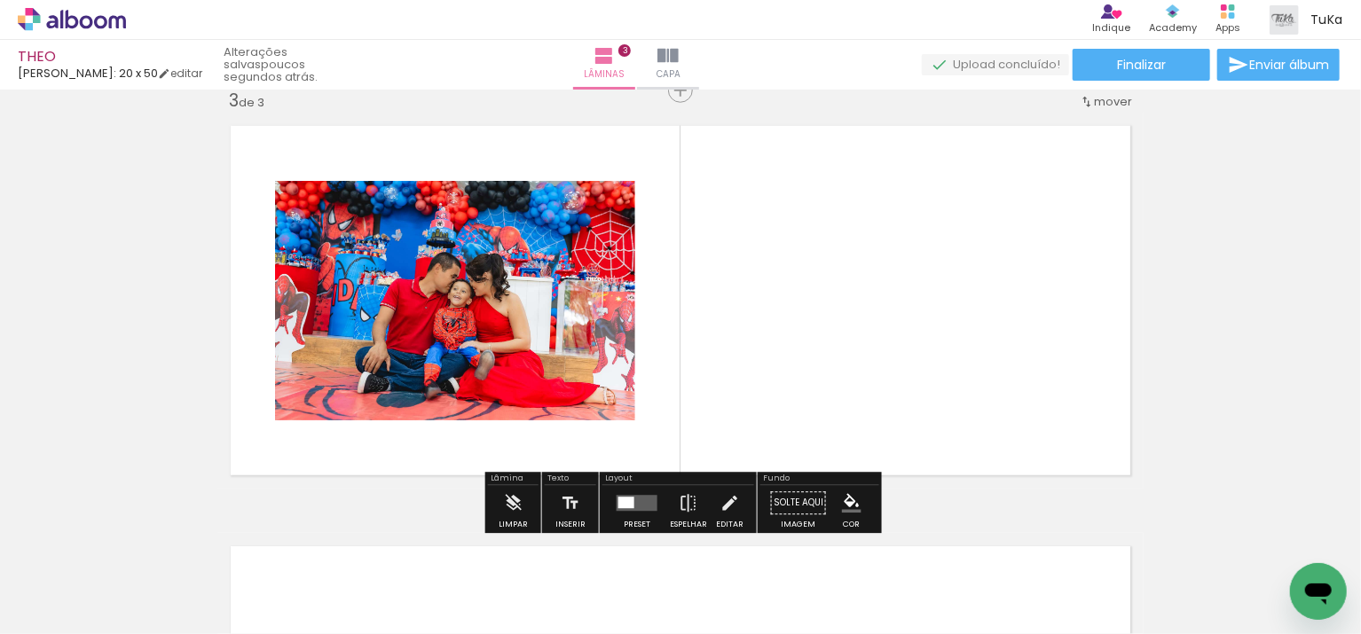
scroll to position [863, 0]
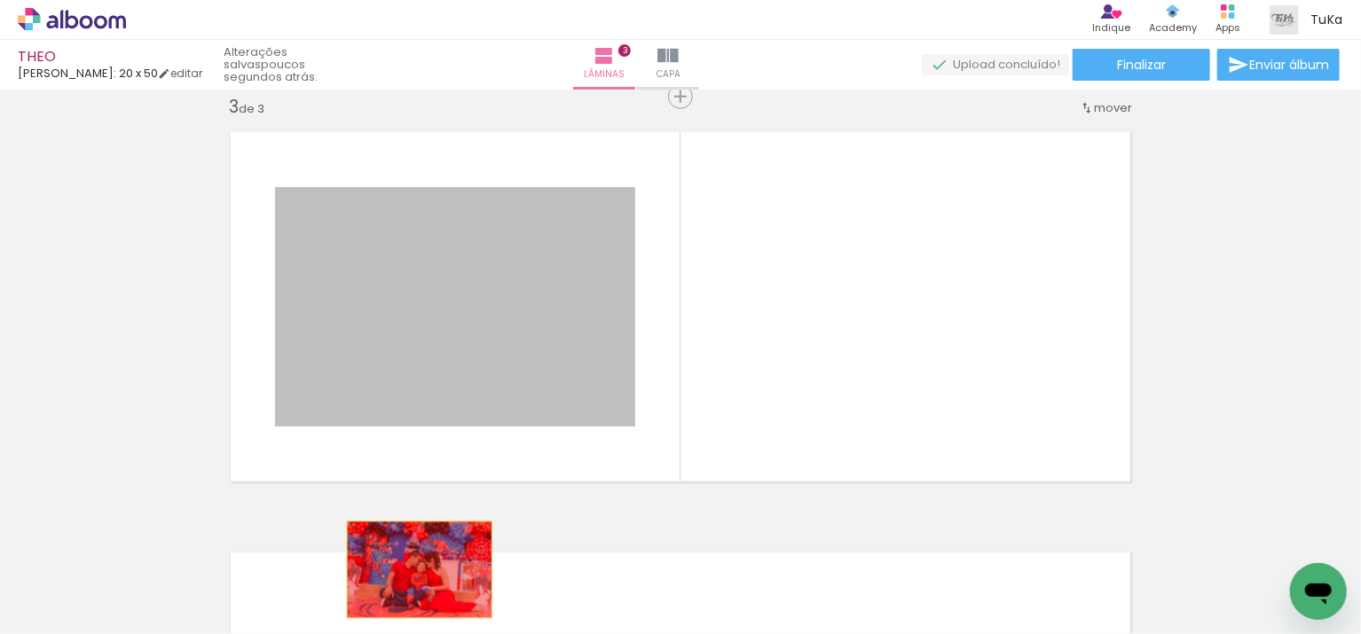
drag, startPoint x: 475, startPoint y: 340, endPoint x: 419, endPoint y: 571, distance: 237.4
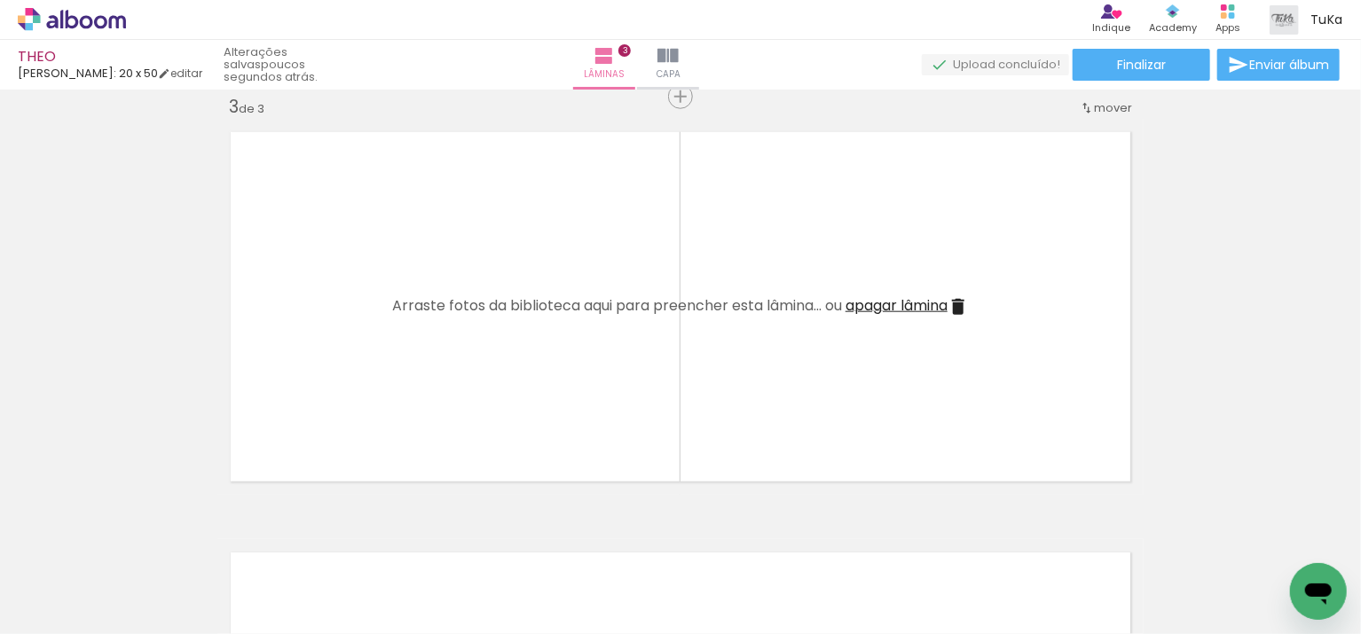
scroll to position [0, 0]
drag, startPoint x: 402, startPoint y: 529, endPoint x: 405, endPoint y: 403, distance: 126.0
click at [405, 403] on quentale-workspace at bounding box center [680, 317] width 1361 height 634
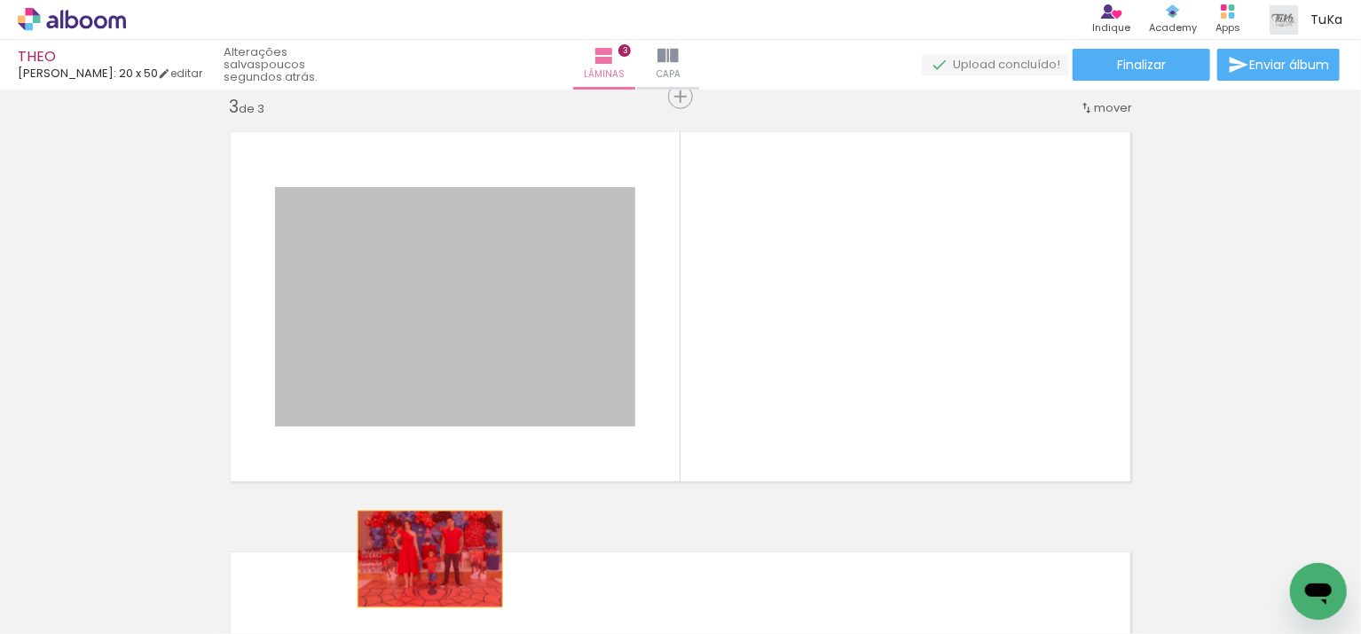
drag, startPoint x: 457, startPoint y: 371, endPoint x: 430, endPoint y: 562, distance: 192.6
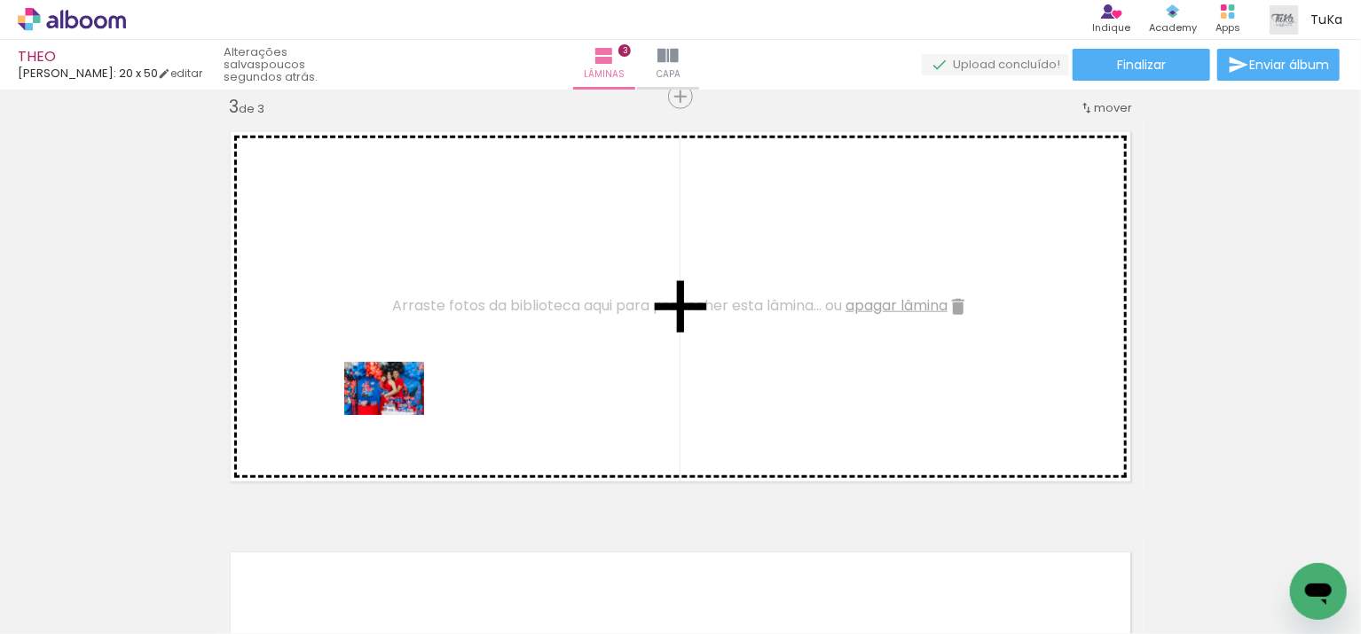
click at [398, 415] on quentale-workspace at bounding box center [680, 317] width 1361 height 634
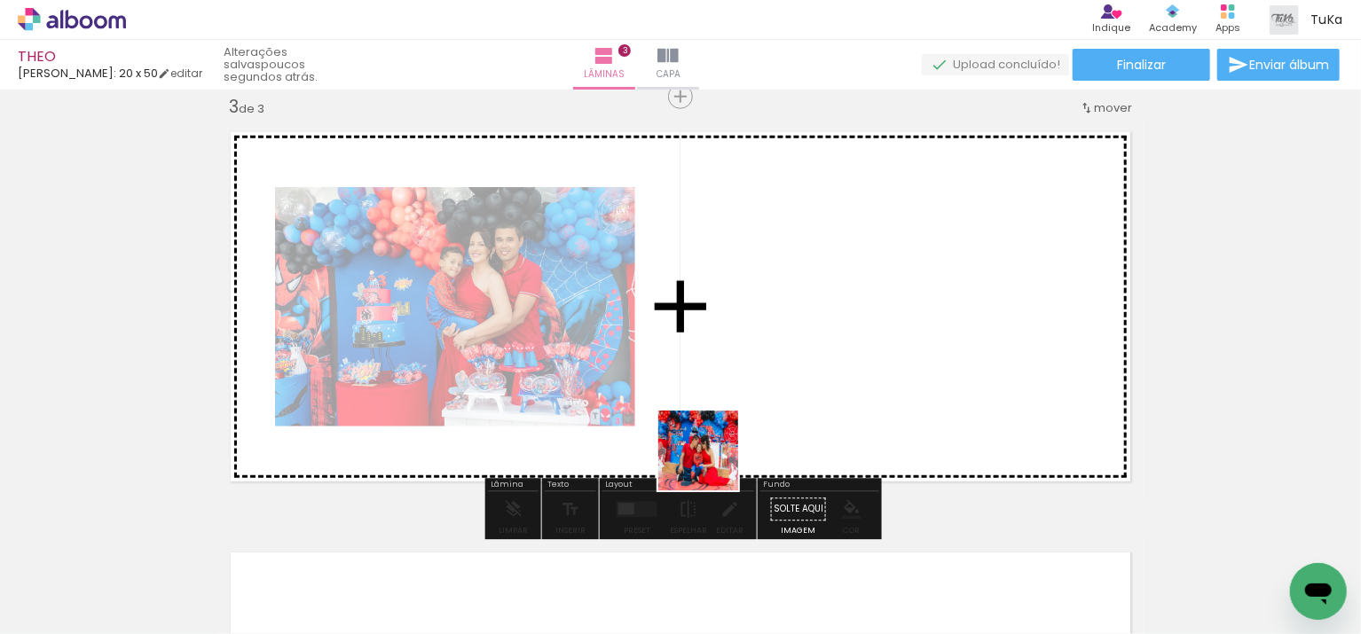
drag, startPoint x: 484, startPoint y: 593, endPoint x: 807, endPoint y: 419, distance: 366.0
click at [807, 419] on quentale-workspace at bounding box center [680, 317] width 1361 height 634
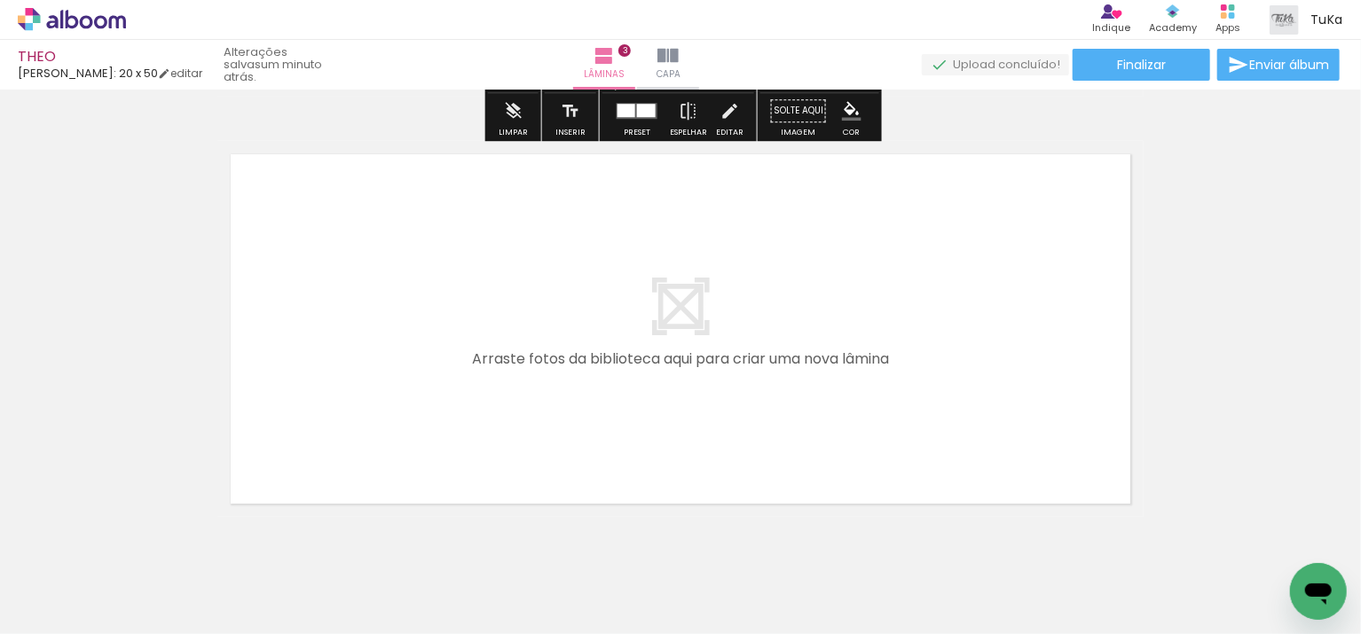
scroll to position [1306, 0]
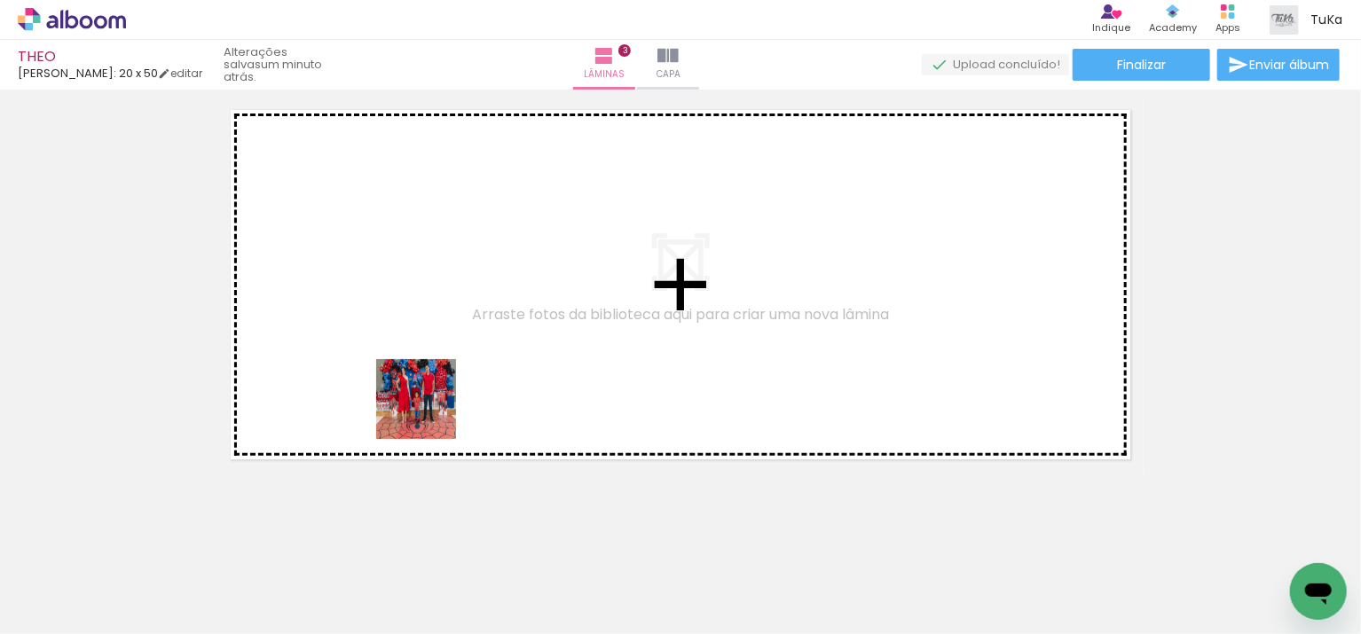
drag, startPoint x: 397, startPoint y: 458, endPoint x: 437, endPoint y: 419, distance: 55.8
click at [437, 404] on quentale-workspace at bounding box center [680, 317] width 1361 height 634
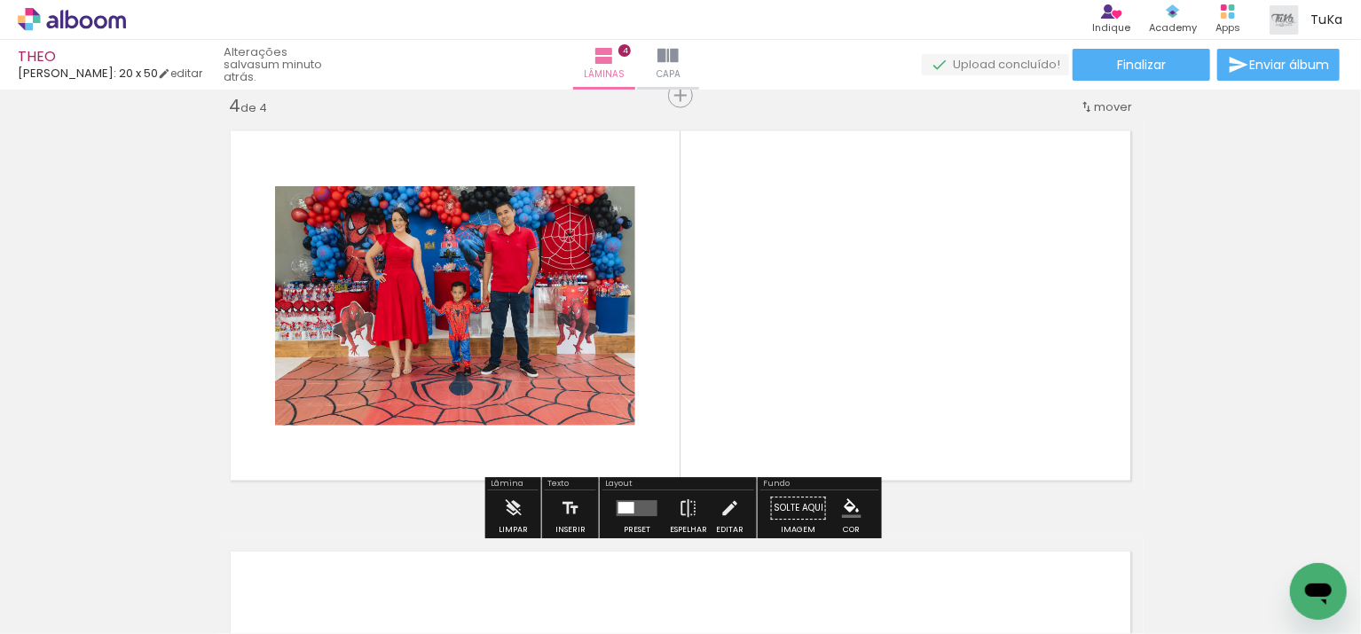
scroll to position [1284, 0]
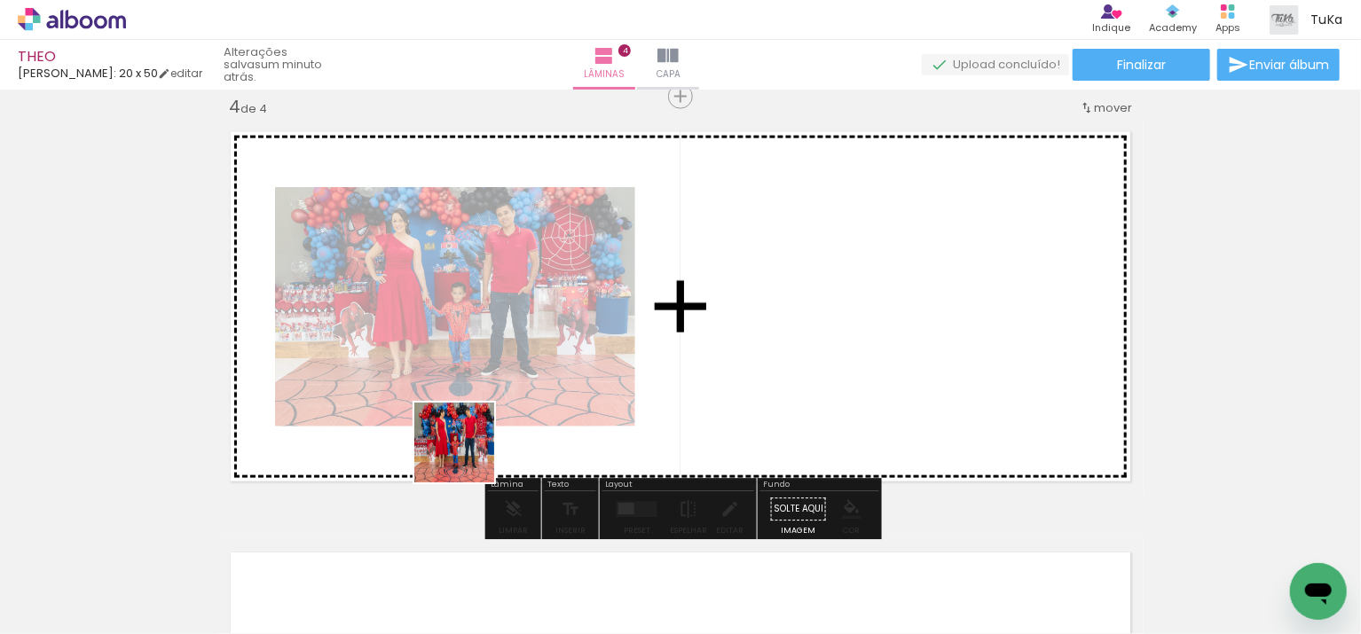
drag, startPoint x: 363, startPoint y: 534, endPoint x: 481, endPoint y: 447, distance: 146.6
click at [481, 447] on quentale-workspace at bounding box center [680, 317] width 1361 height 634
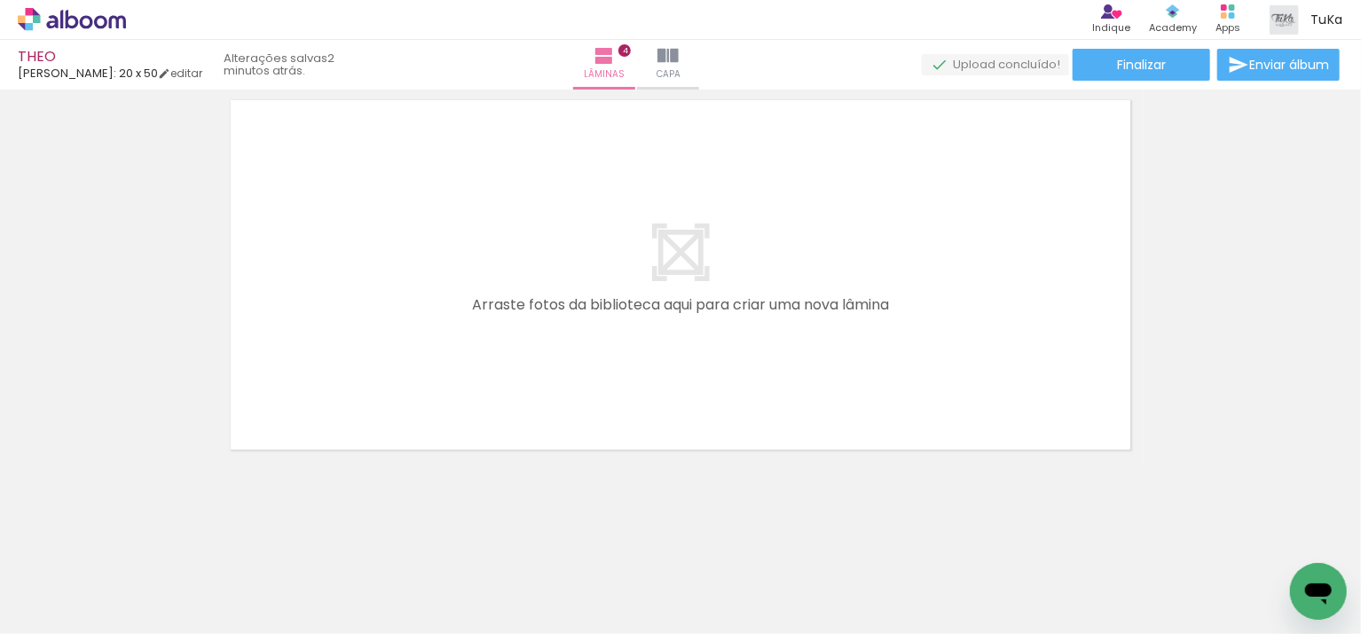
scroll to position [1737, 0]
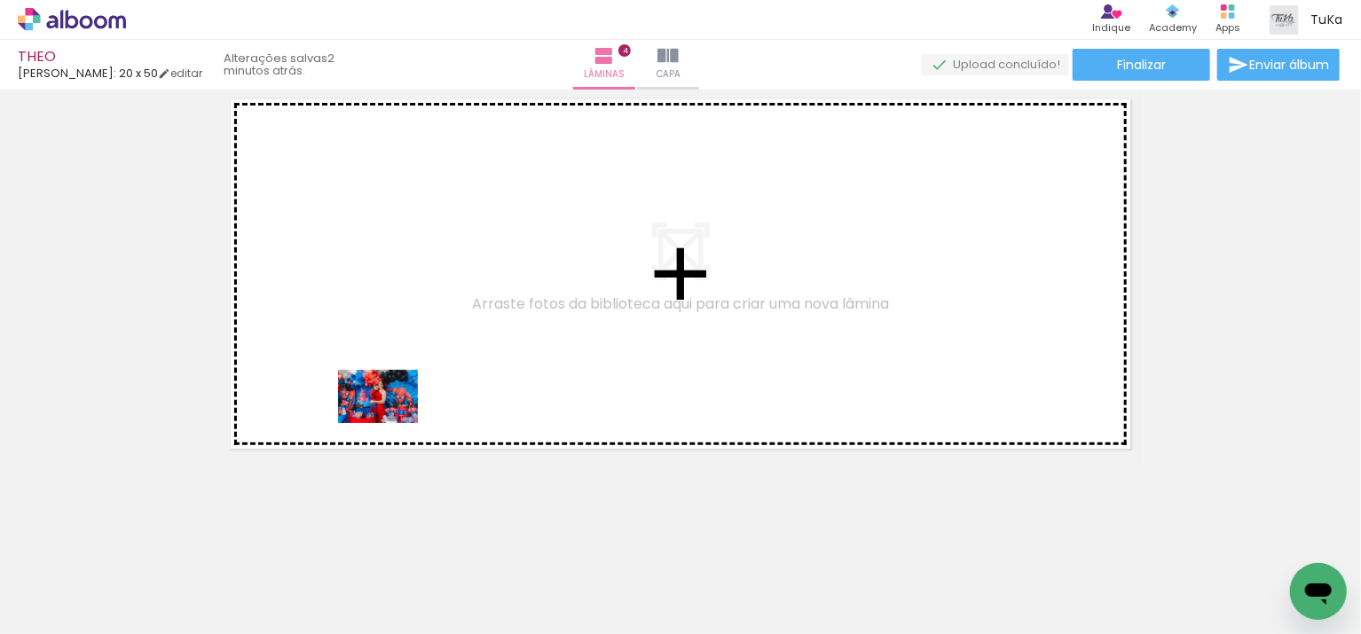
drag, startPoint x: 327, startPoint y: 472, endPoint x: 393, endPoint y: 423, distance: 81.8
click at [393, 423] on quentale-workspace at bounding box center [680, 317] width 1361 height 634
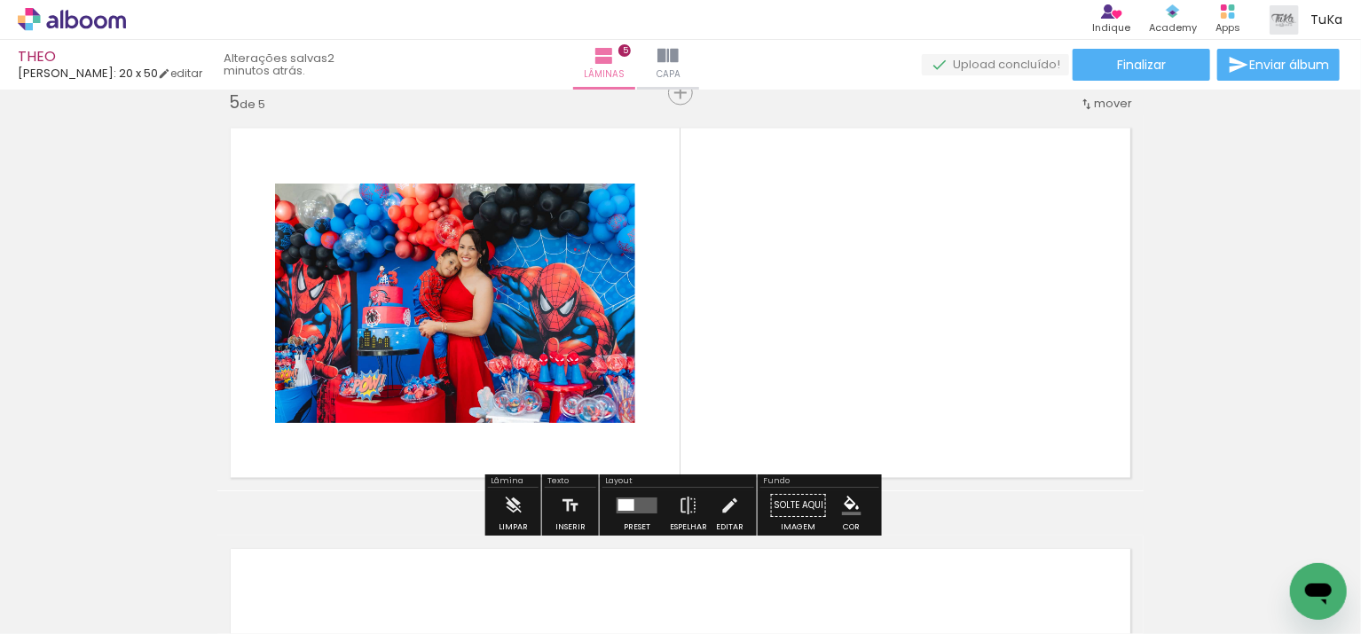
scroll to position [1705, 0]
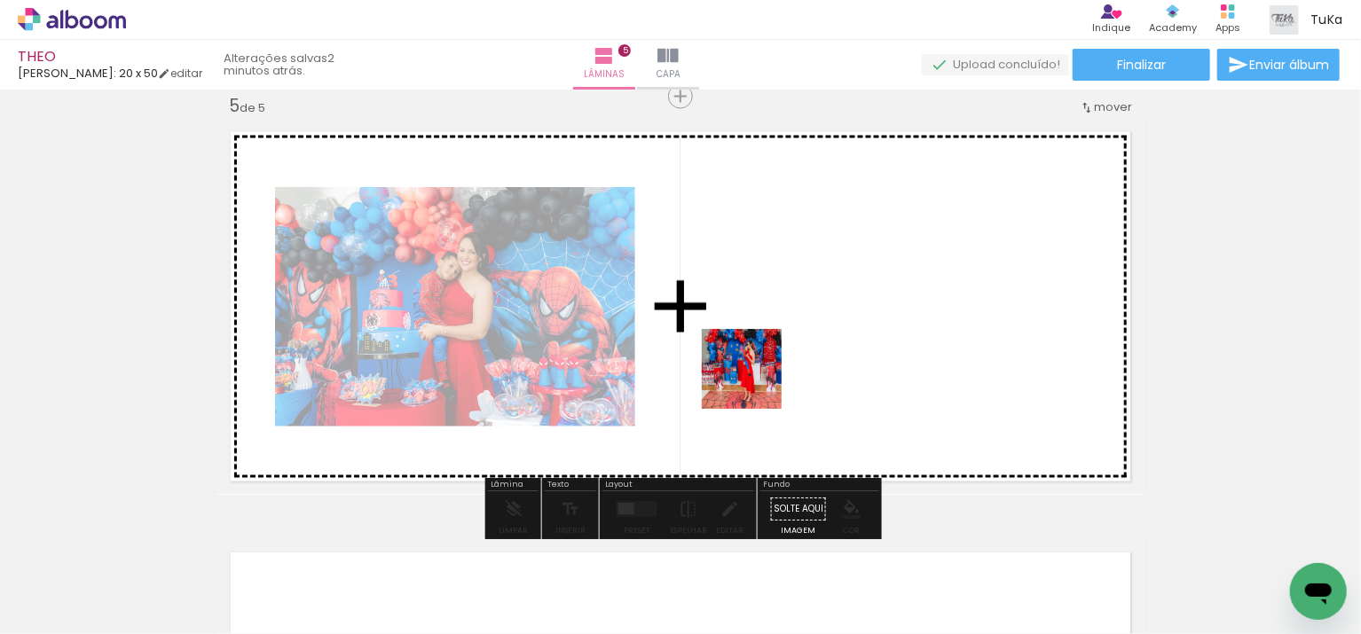
click at [760, 371] on quentale-workspace at bounding box center [680, 317] width 1361 height 634
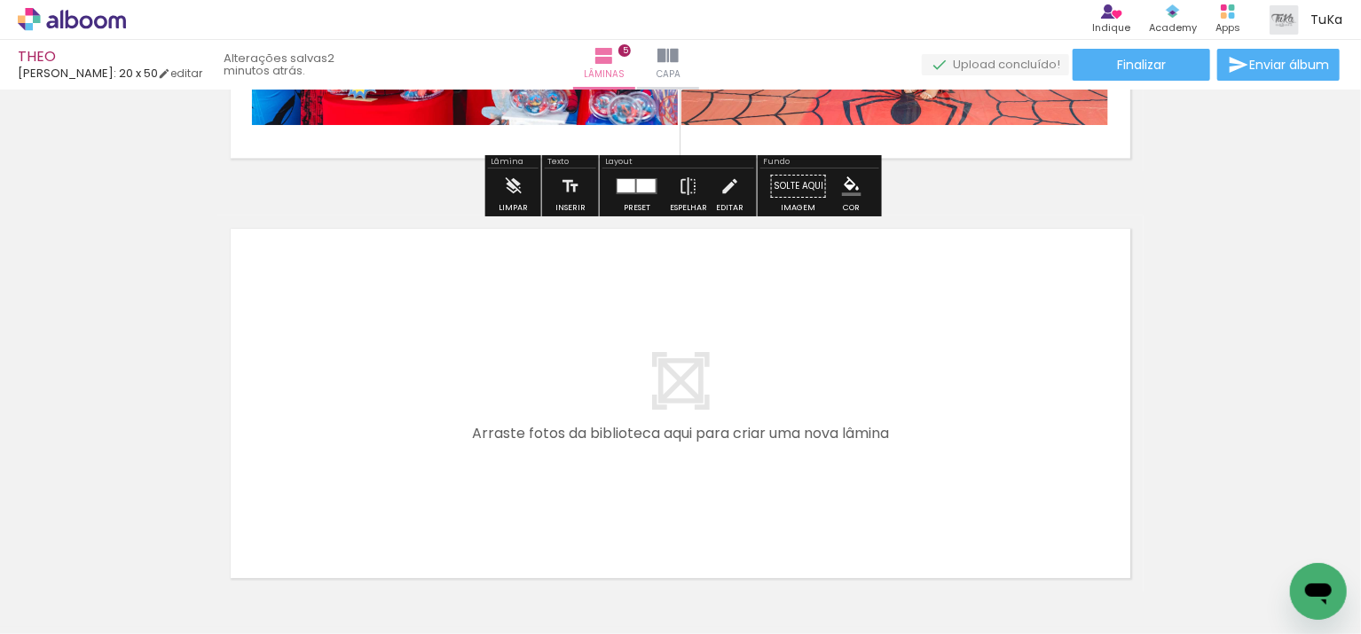
scroll to position [2034, 0]
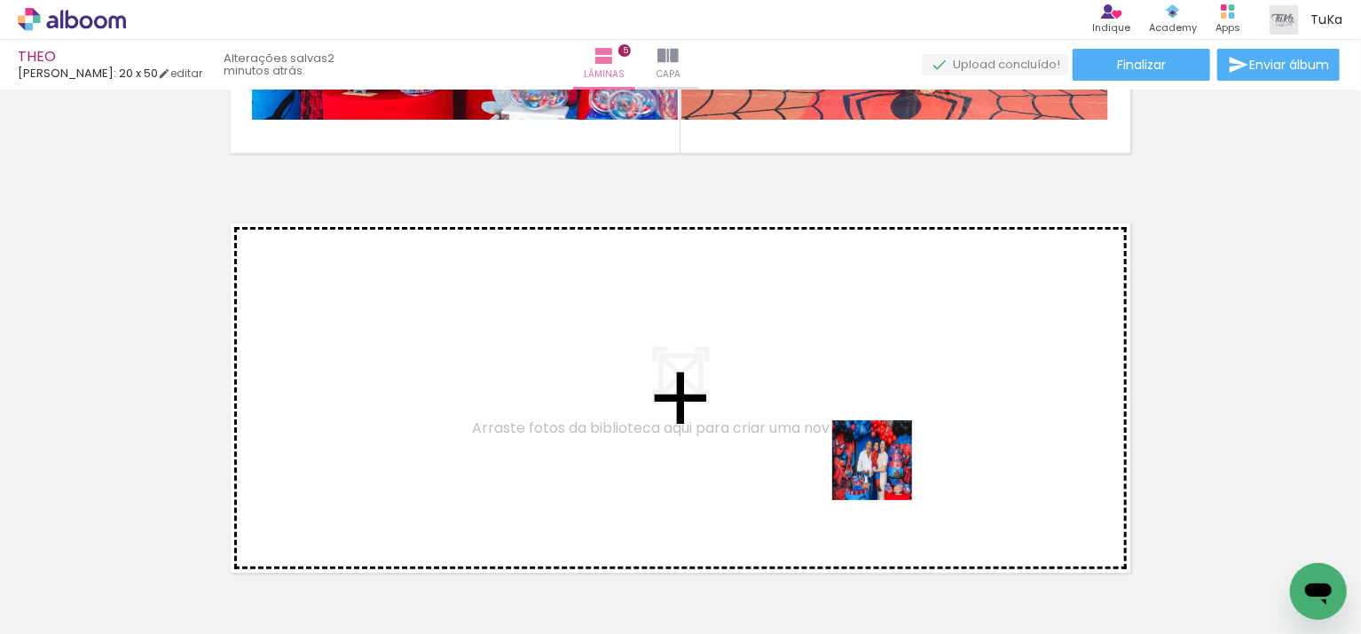
drag, startPoint x: 887, startPoint y: 542, endPoint x: 884, endPoint y: 442, distance: 100.3
click at [884, 442] on quentale-workspace at bounding box center [680, 317] width 1361 height 634
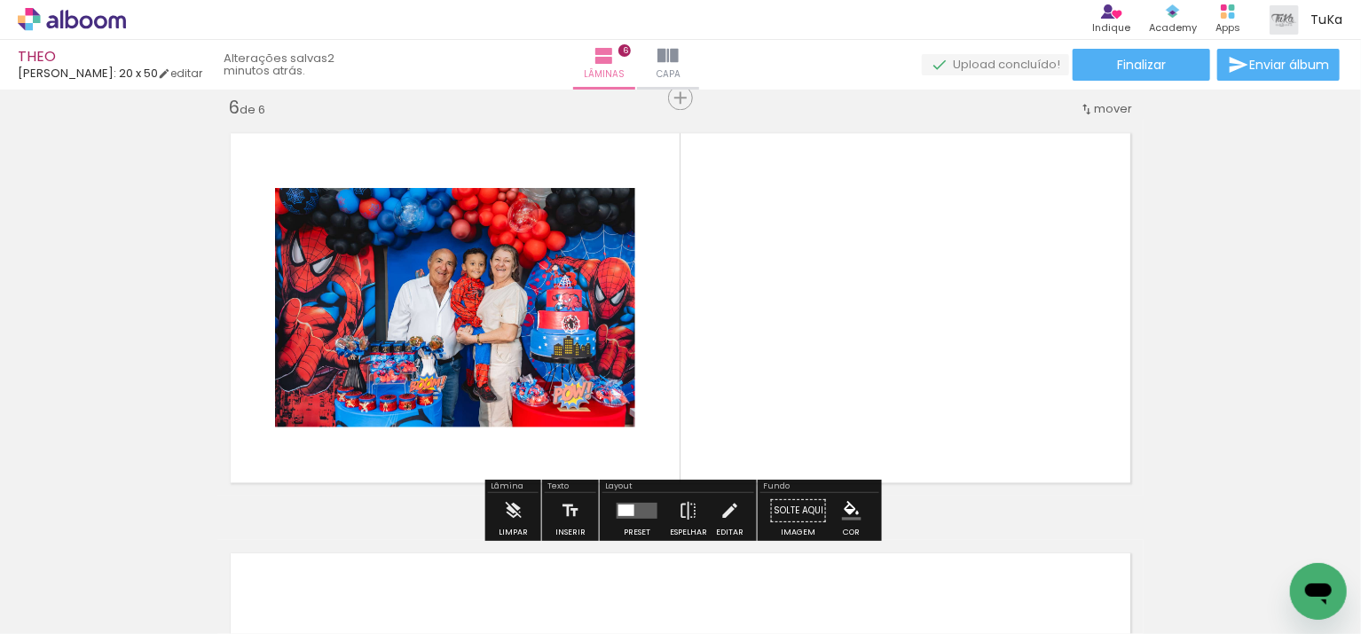
scroll to position [2125, 0]
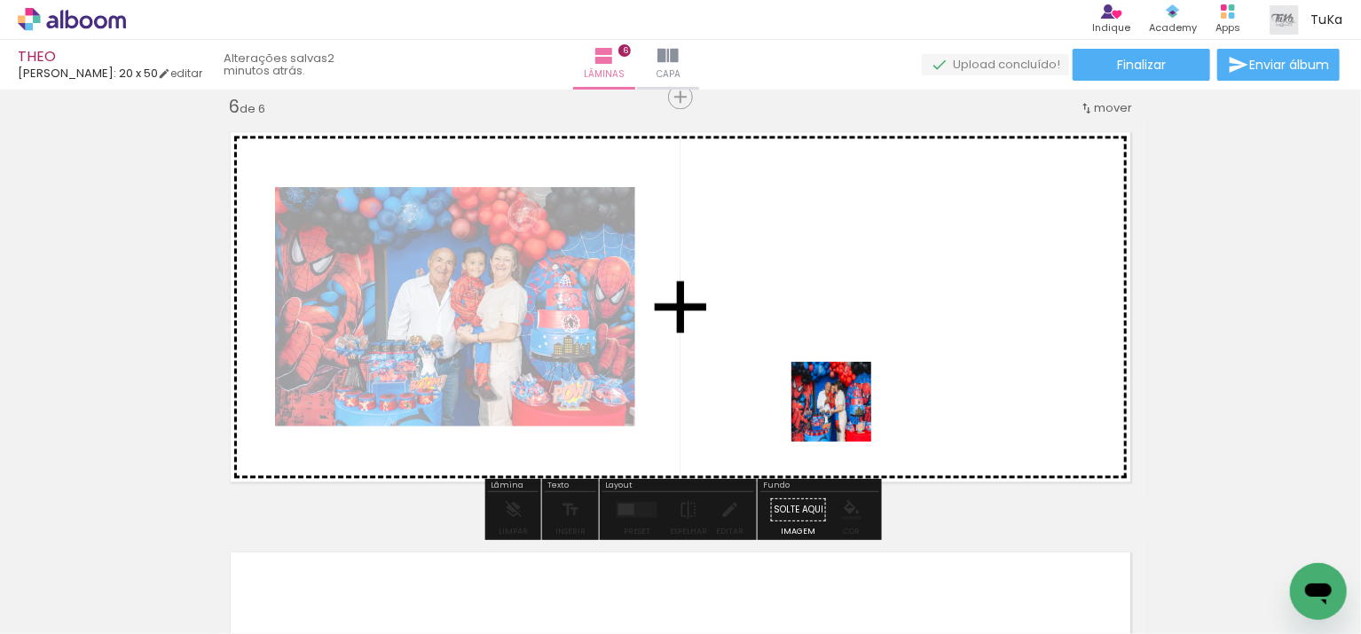
drag, startPoint x: 871, startPoint y: 484, endPoint x: 835, endPoint y: 390, distance: 100.8
click at [835, 390] on quentale-workspace at bounding box center [680, 317] width 1361 height 634
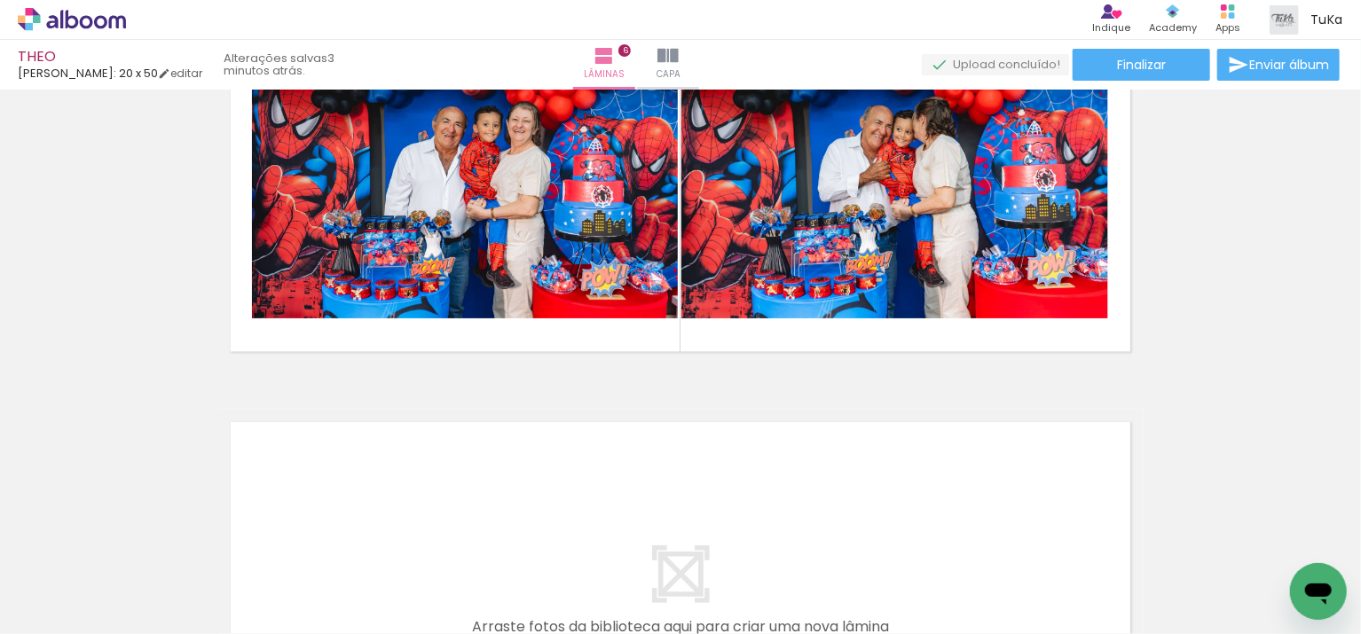
scroll to position [0, 315]
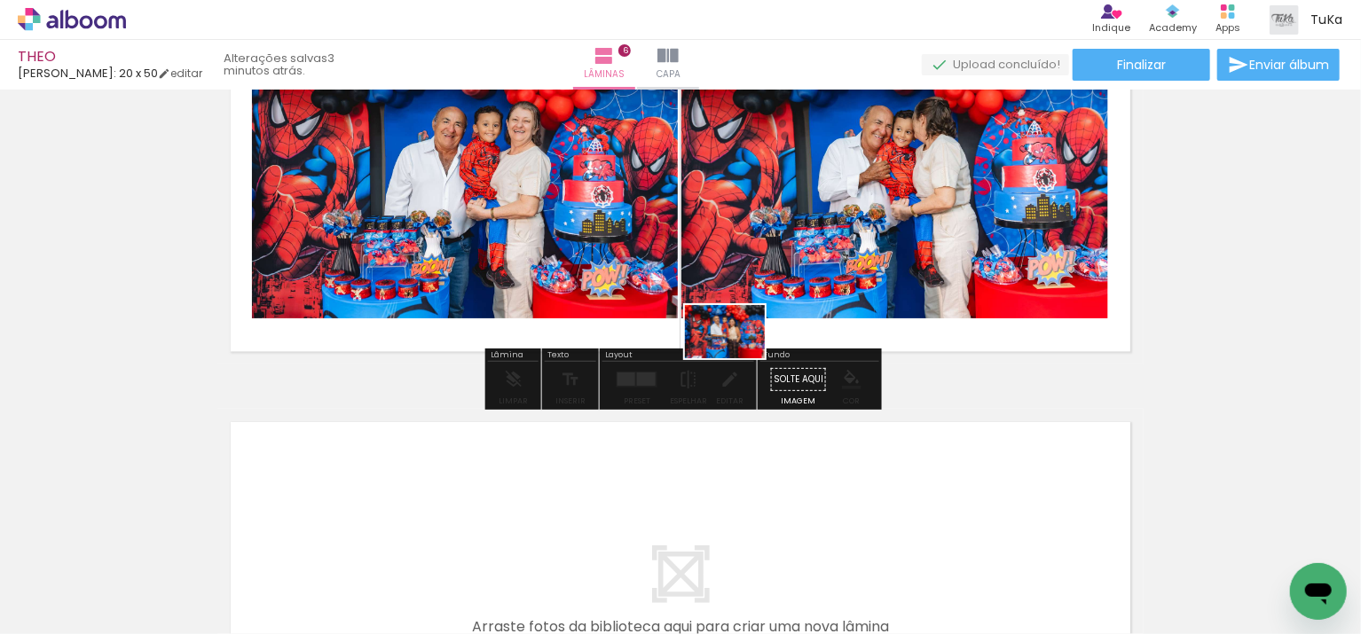
drag, startPoint x: 599, startPoint y: 584, endPoint x: 738, endPoint y: 358, distance: 265.0
click at [738, 358] on quentale-workspace at bounding box center [680, 317] width 1361 height 634
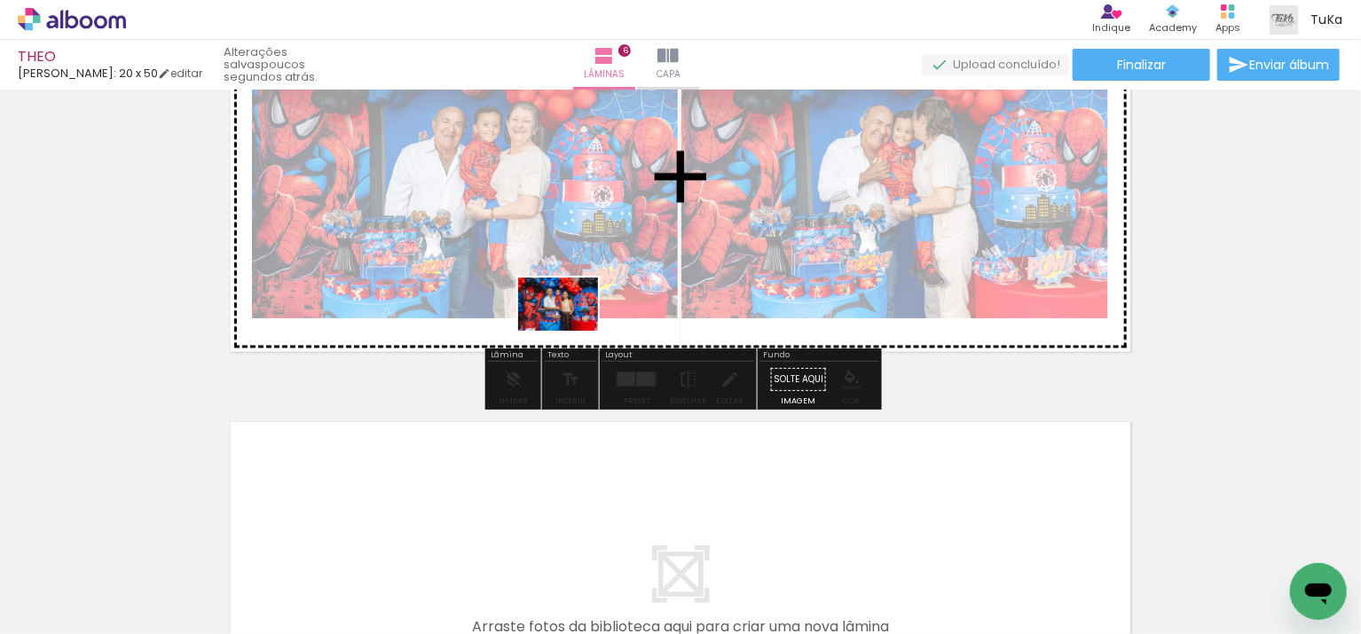
drag, startPoint x: 586, startPoint y: 579, endPoint x: 571, endPoint y: 332, distance: 248.0
click at [571, 332] on quentale-workspace at bounding box center [680, 317] width 1361 height 634
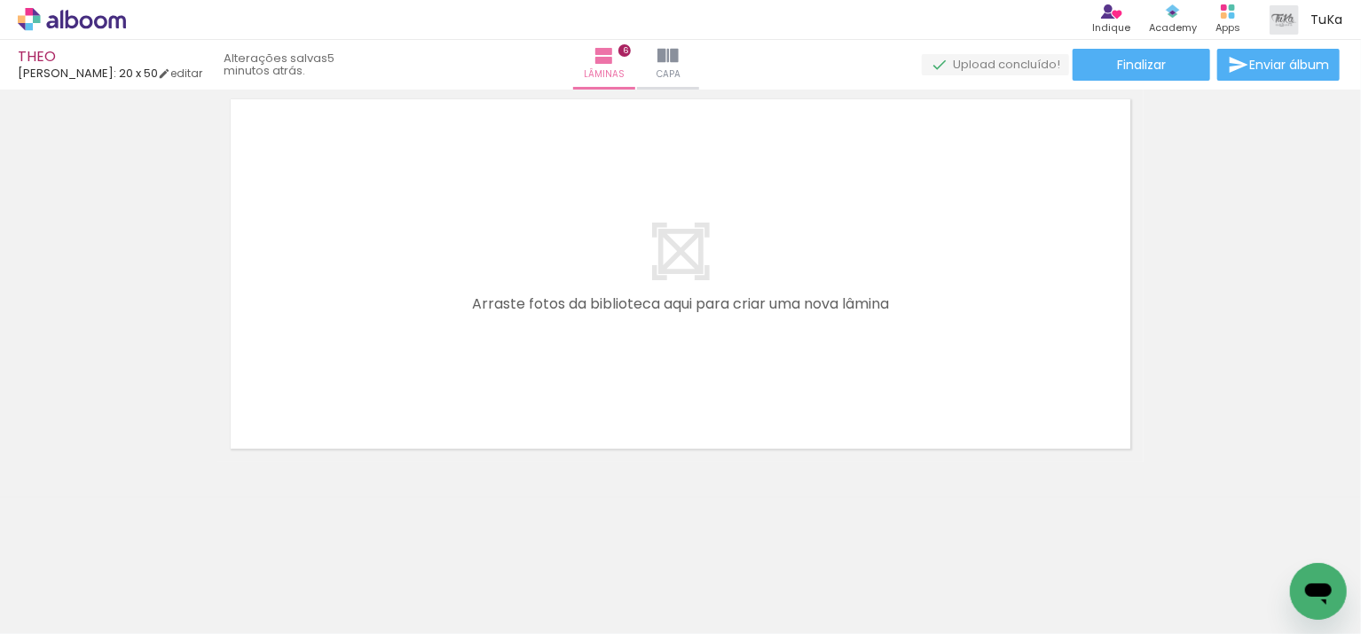
scroll to position [0, 1299]
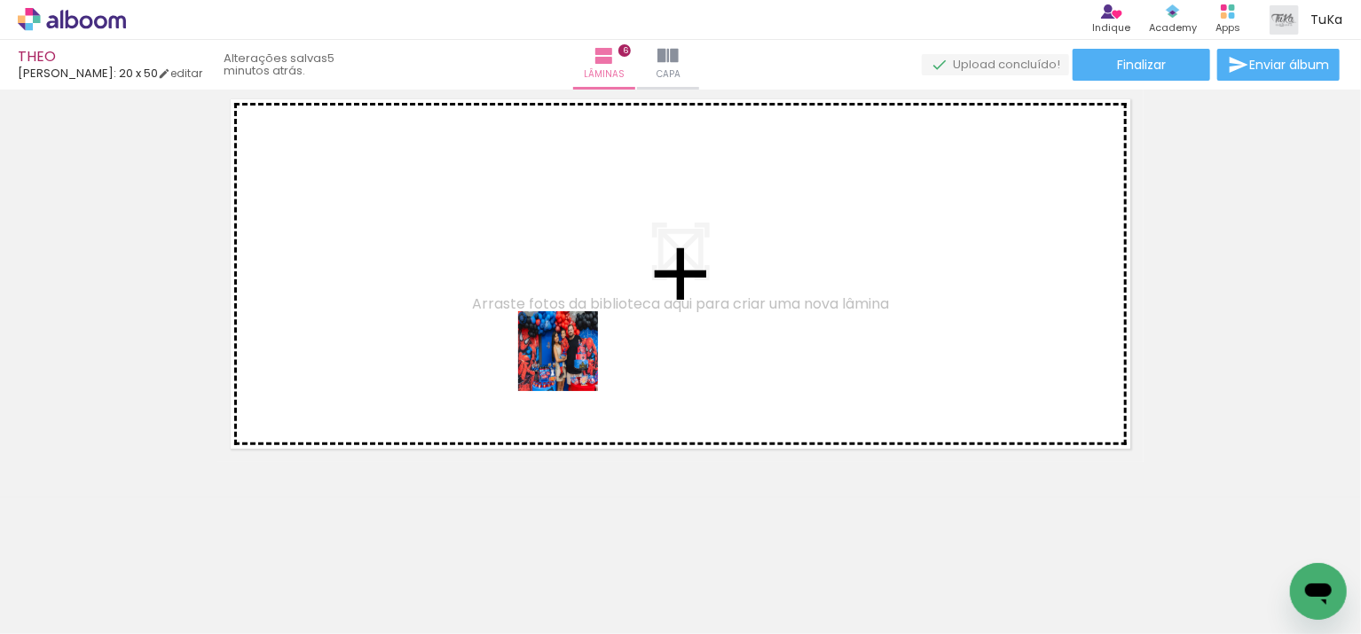
drag, startPoint x: 582, startPoint y: 581, endPoint x: 589, endPoint y: 413, distance: 168.7
click at [571, 364] on quentale-workspace at bounding box center [680, 317] width 1361 height 634
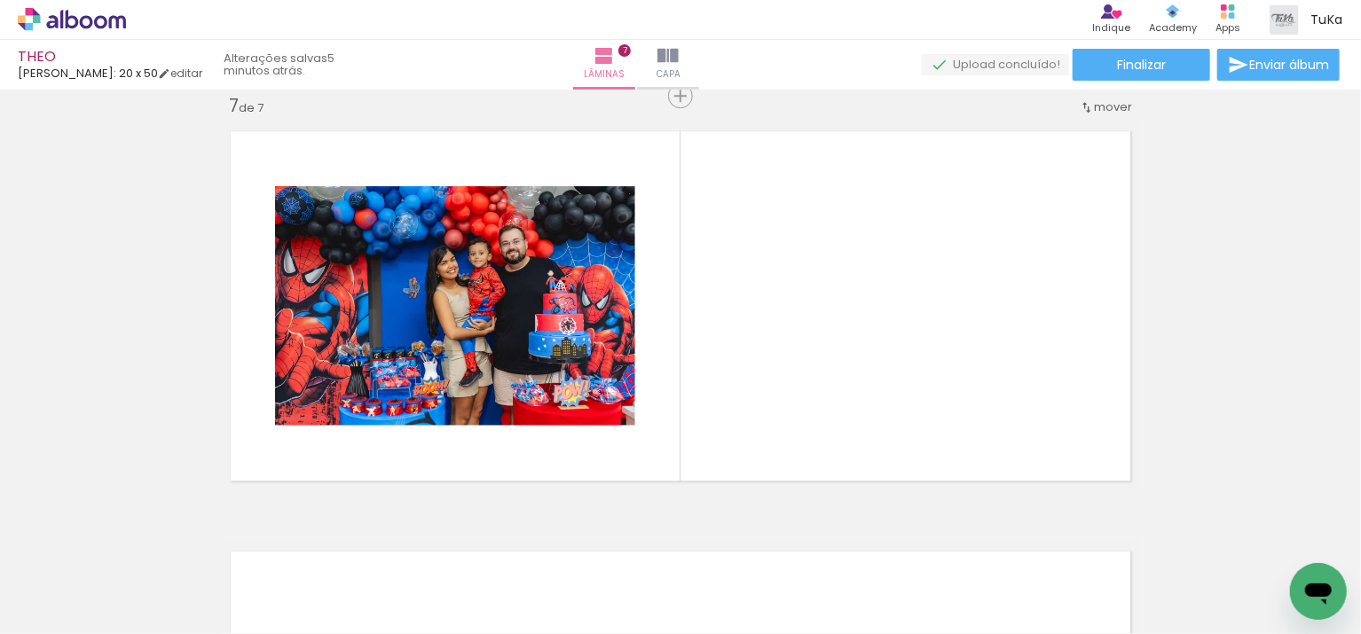
scroll to position [2546, 0]
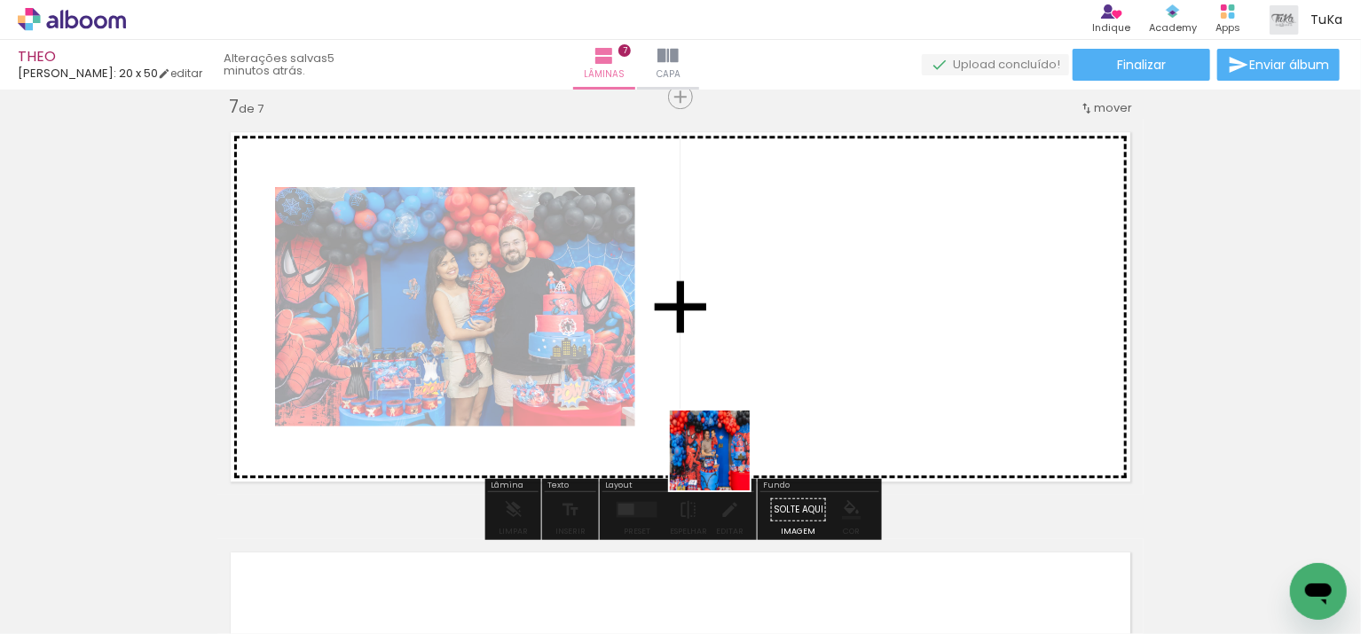
drag, startPoint x: 670, startPoint y: 531, endPoint x: 770, endPoint y: 381, distance: 181.1
click at [770, 381] on quentale-workspace at bounding box center [680, 317] width 1361 height 634
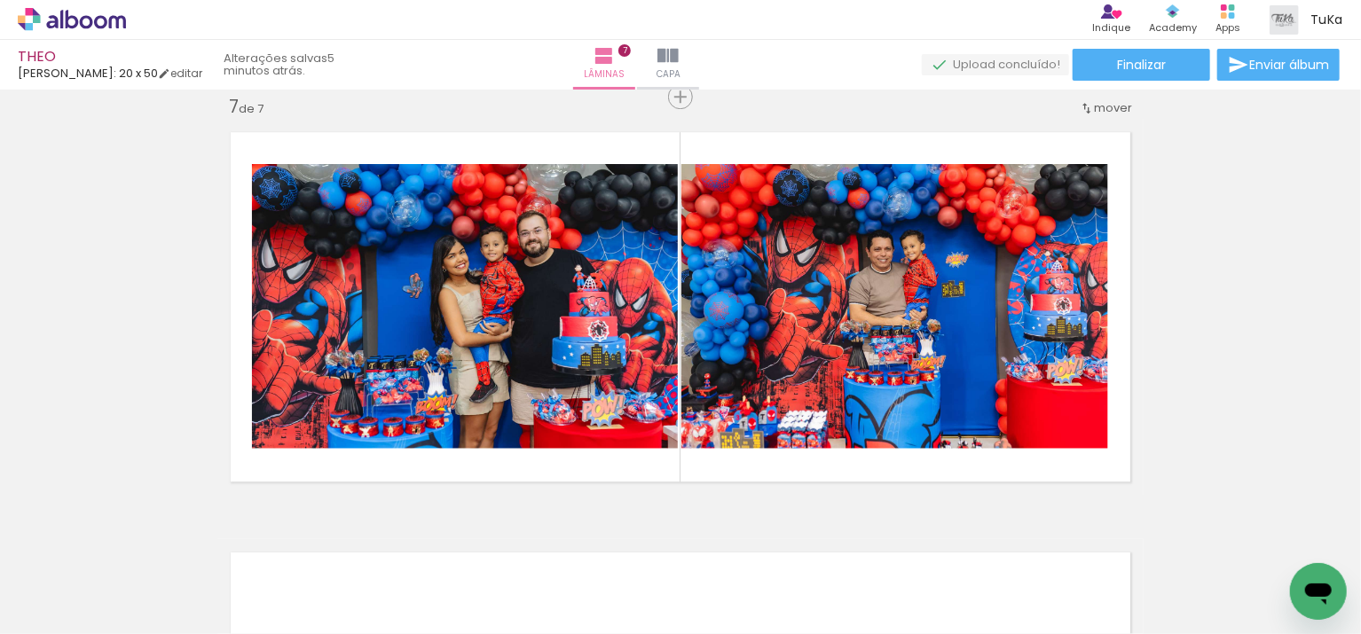
scroll to position [0, 2428]
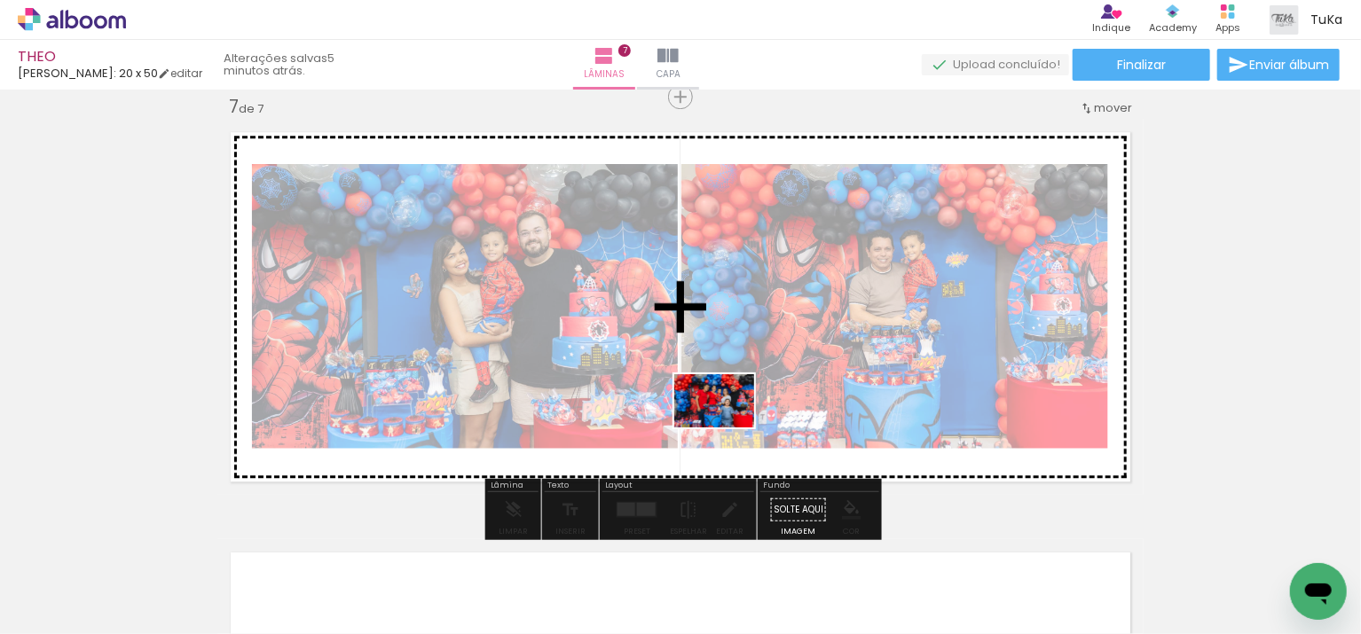
drag, startPoint x: 744, startPoint y: 583, endPoint x: 745, endPoint y: 459, distance: 124.2
click at [728, 428] on quentale-workspace at bounding box center [680, 317] width 1361 height 634
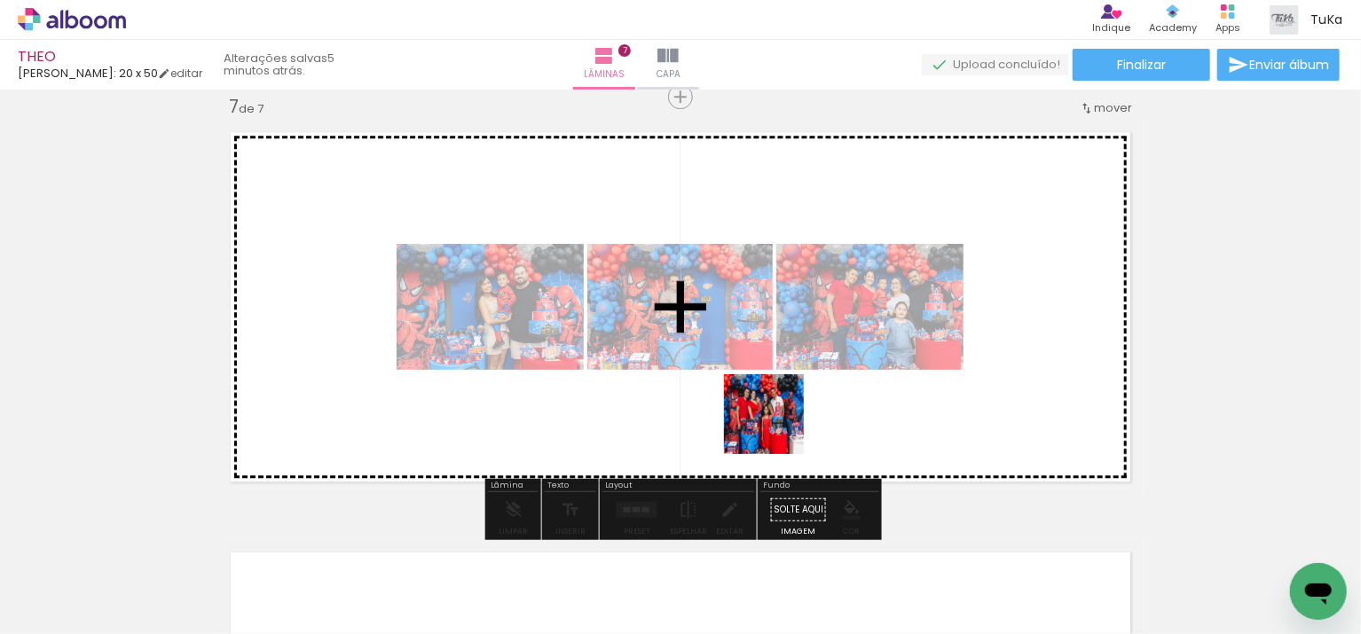
drag, startPoint x: 756, startPoint y: 589, endPoint x: 778, endPoint y: 420, distance: 170.9
click at [778, 420] on quentale-workspace at bounding box center [680, 317] width 1361 height 634
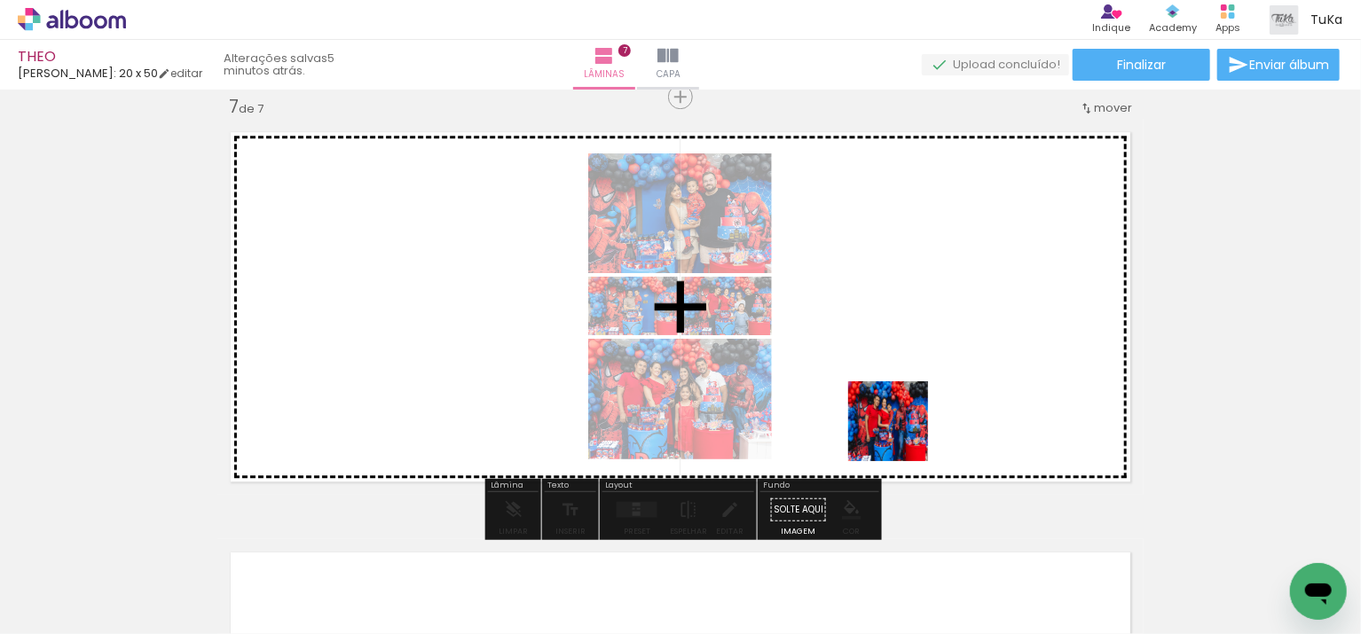
drag, startPoint x: 817, startPoint y: 547, endPoint x: 912, endPoint y: 413, distance: 164.2
click at [912, 413] on quentale-workspace at bounding box center [680, 317] width 1361 height 634
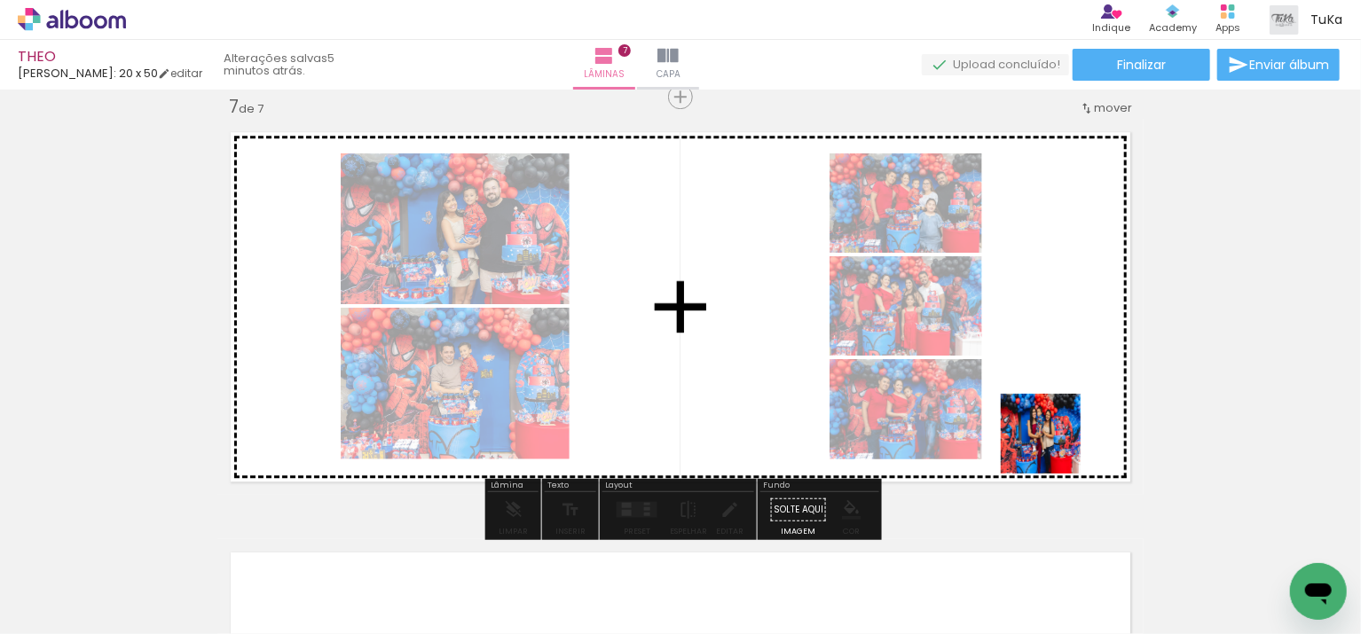
drag, startPoint x: 1050, startPoint y: 594, endPoint x: 1054, endPoint y: 447, distance: 147.4
click at [1054, 447] on quentale-workspace at bounding box center [680, 317] width 1361 height 634
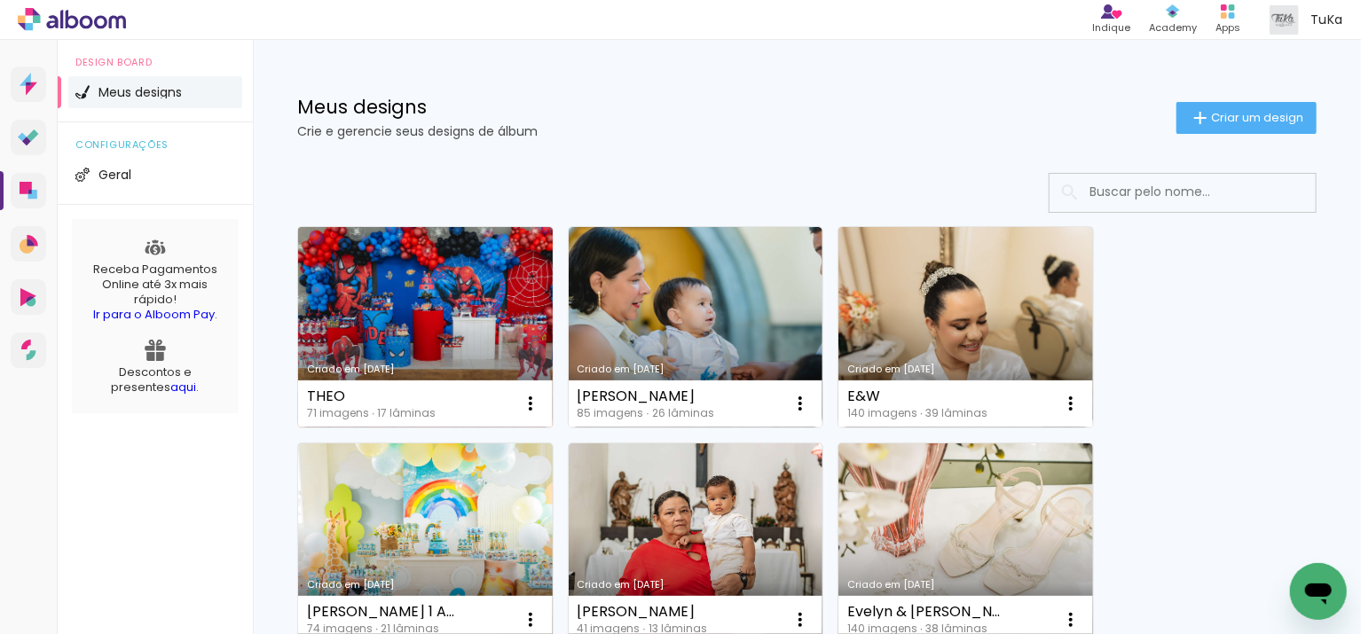
click at [440, 329] on link "Criado em [DATE]" at bounding box center [425, 327] width 255 height 201
